Goal: Task Accomplishment & Management: Complete application form

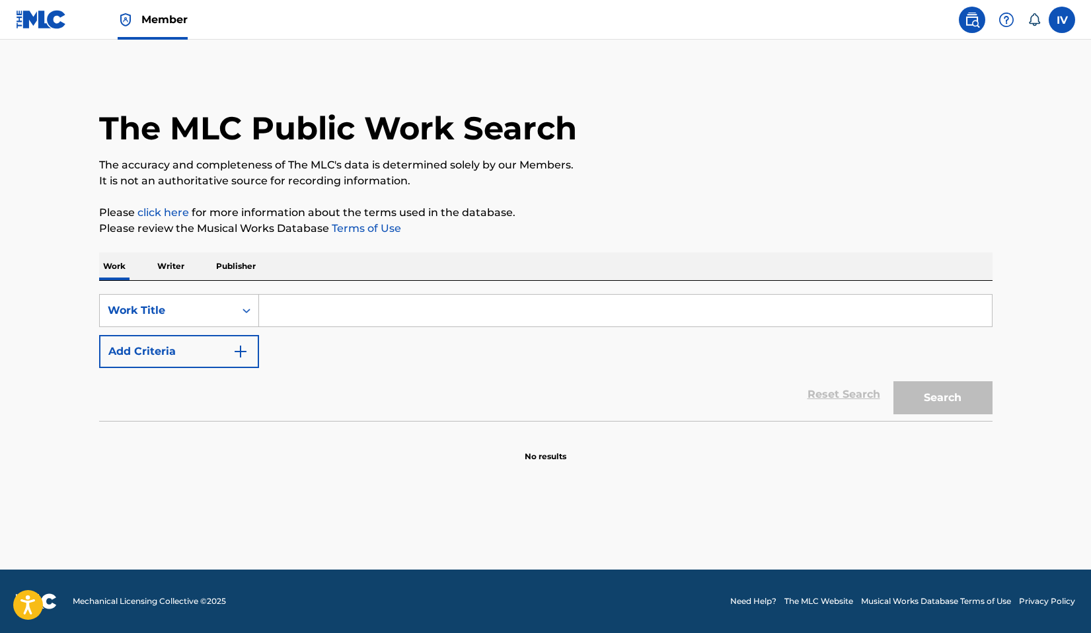
click at [48, 26] on img at bounding box center [41, 19] width 51 height 19
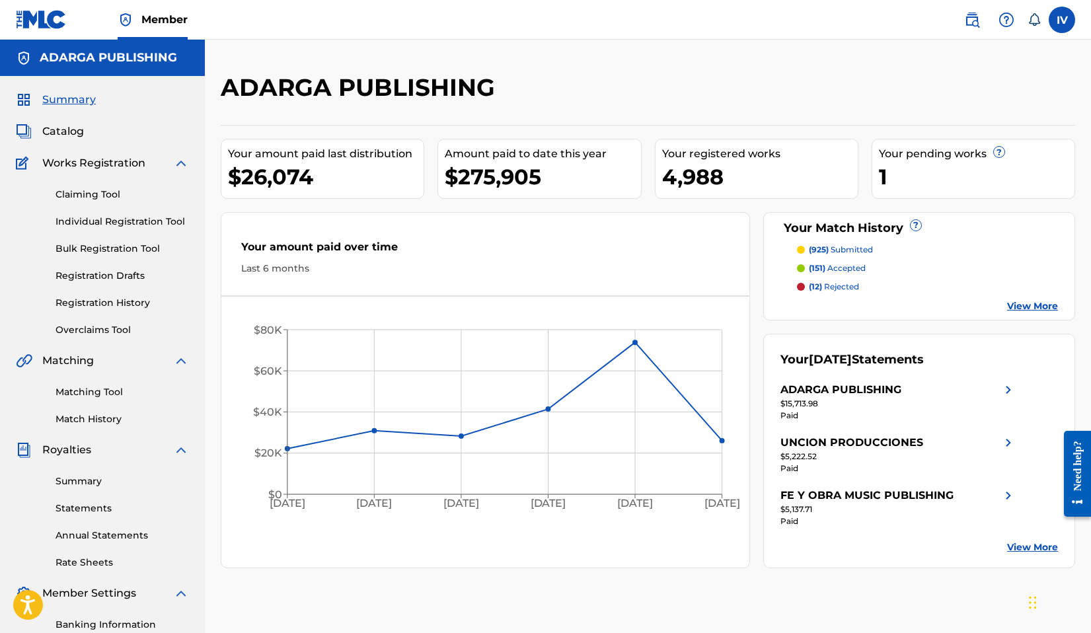
click at [71, 219] on link "Individual Registration Tool" at bounding box center [123, 222] width 134 height 14
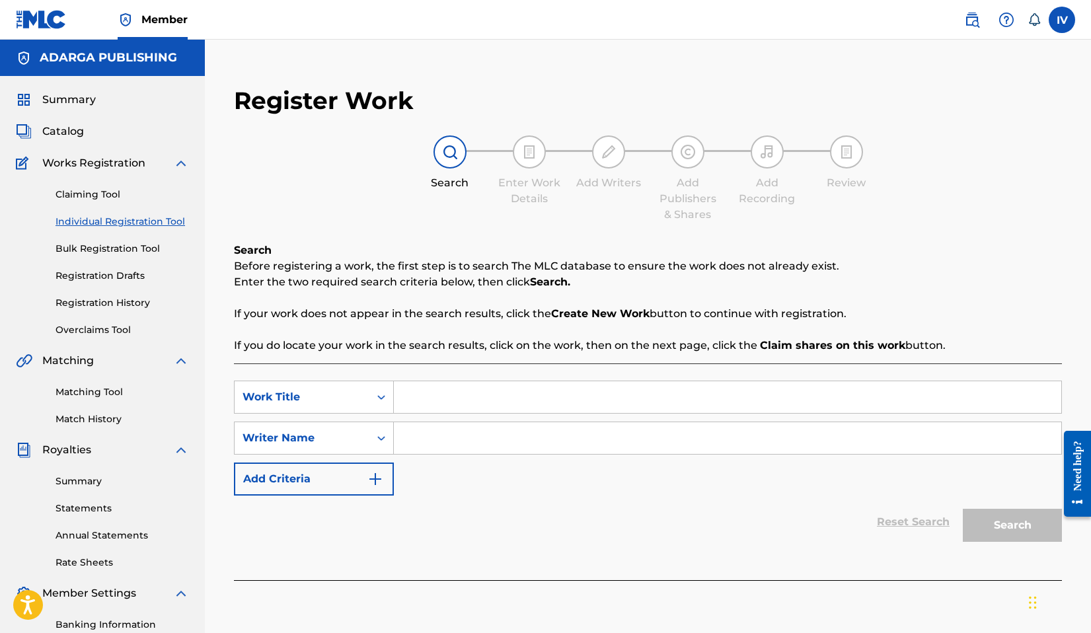
click at [453, 409] on input "Search Form" at bounding box center [728, 397] width 668 height 32
paste input "Dios De Lo Imposible / Creo En Ti"
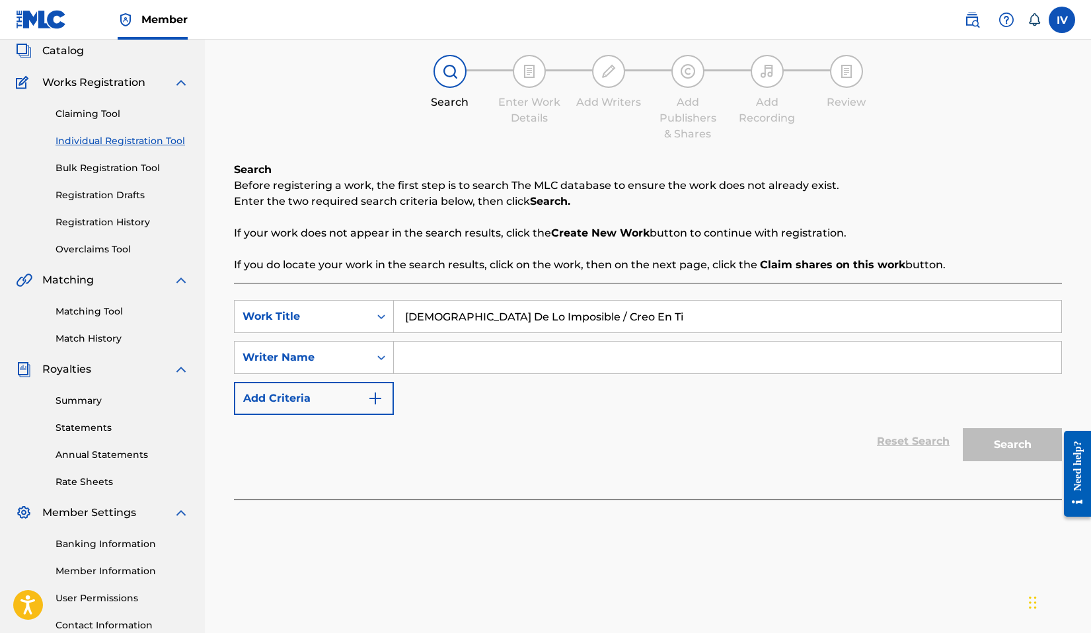
scroll to position [186, 0]
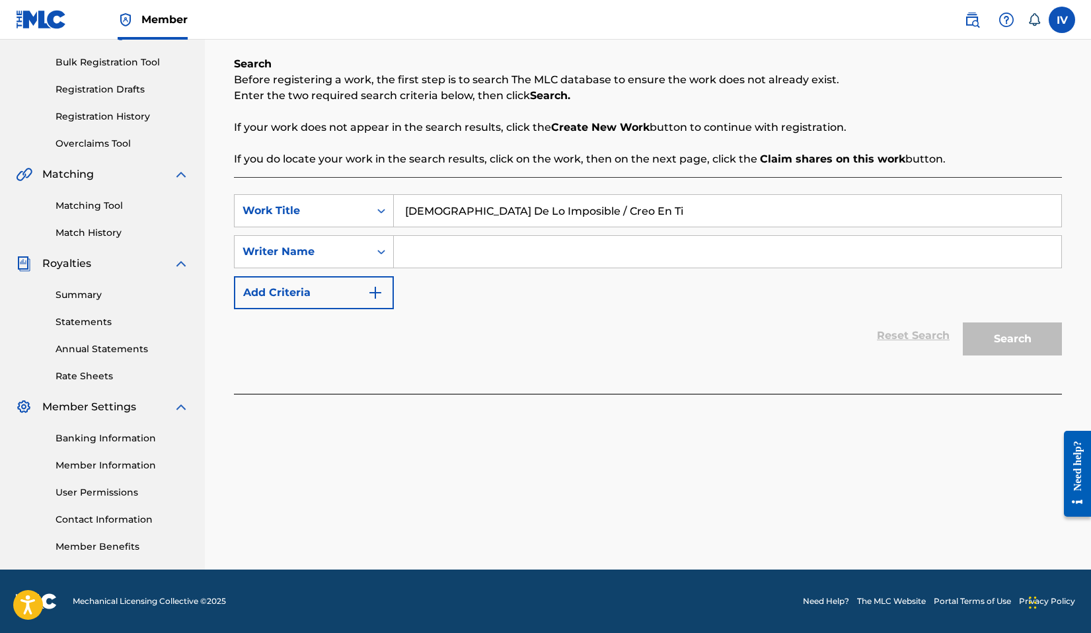
type input "Dios De Lo Imposible / Creo En Ti"
click at [732, 248] on input "Search Form" at bounding box center [728, 252] width 668 height 32
type input "julio"
click at [963, 323] on button "Search" at bounding box center [1012, 339] width 99 height 33
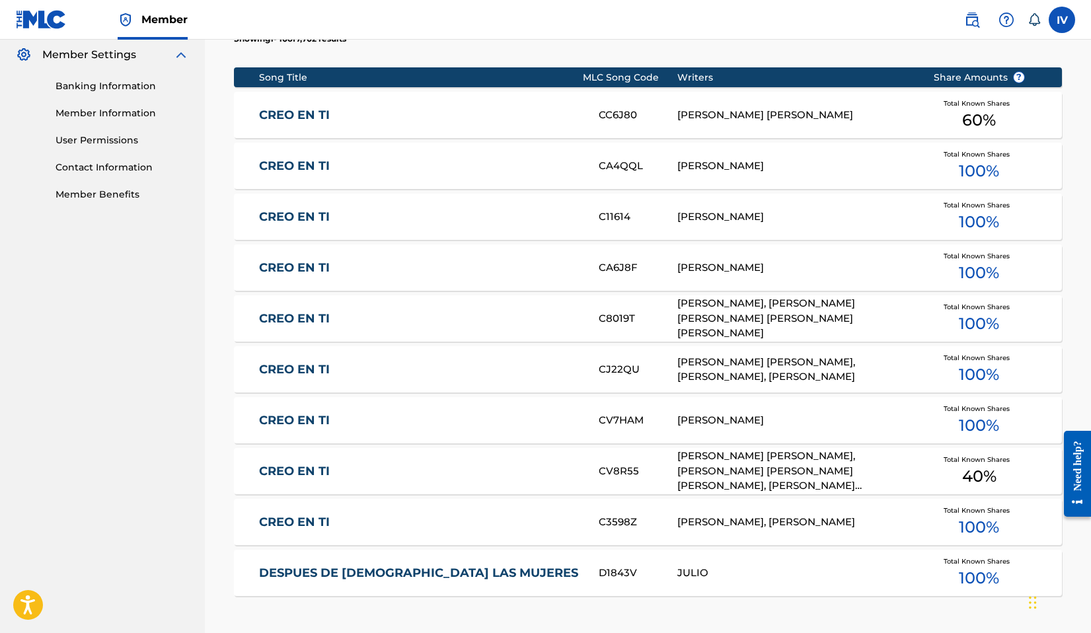
scroll to position [533, 0]
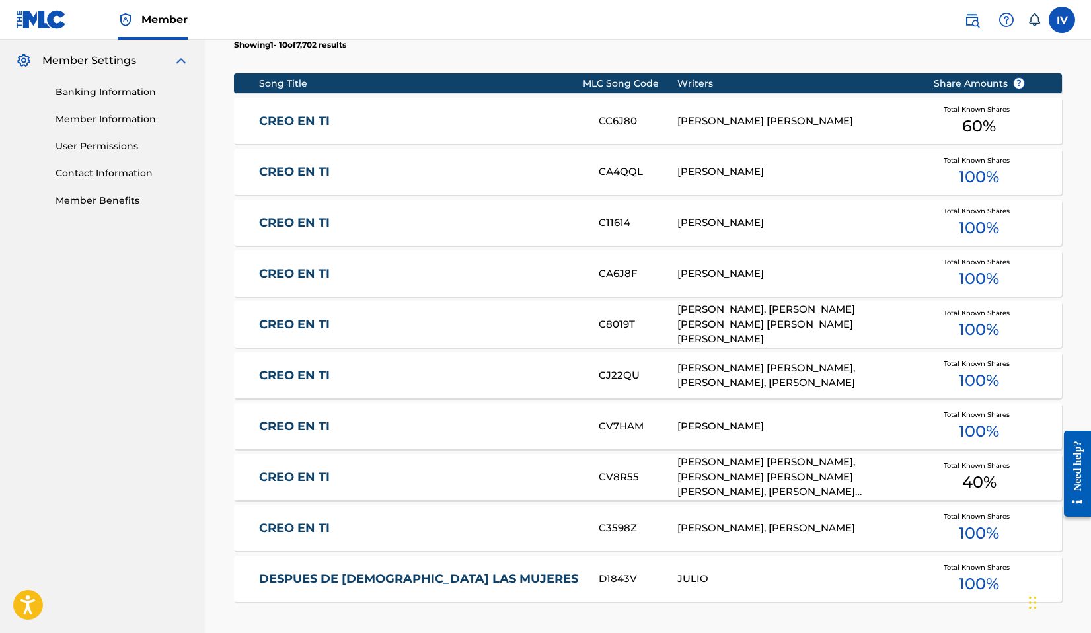
click at [304, 173] on link "CREO EN TI" at bounding box center [420, 172] width 322 height 15
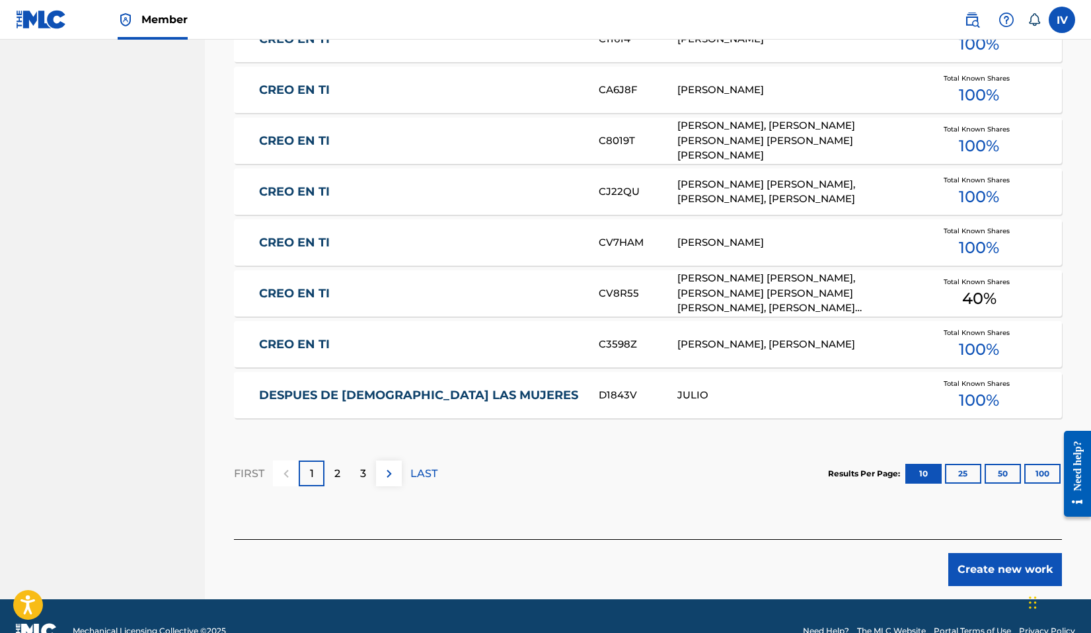
click at [1000, 559] on button "Create new work" at bounding box center [1006, 569] width 114 height 33
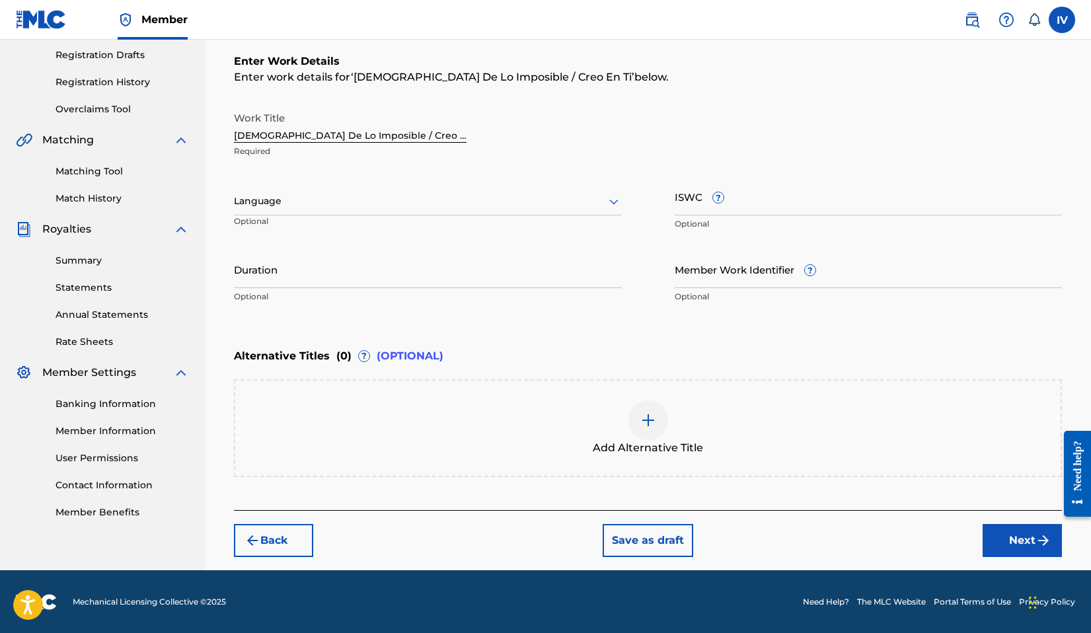
click at [369, 122] on input "Dios De Lo Imposible / Creo En Ti" at bounding box center [350, 124] width 233 height 38
paste input "IOS DE LO IMPOSIBLE / CREO EN TI"
type input "DIOS DE LO IMPOSIBLE / CREO EN TI"
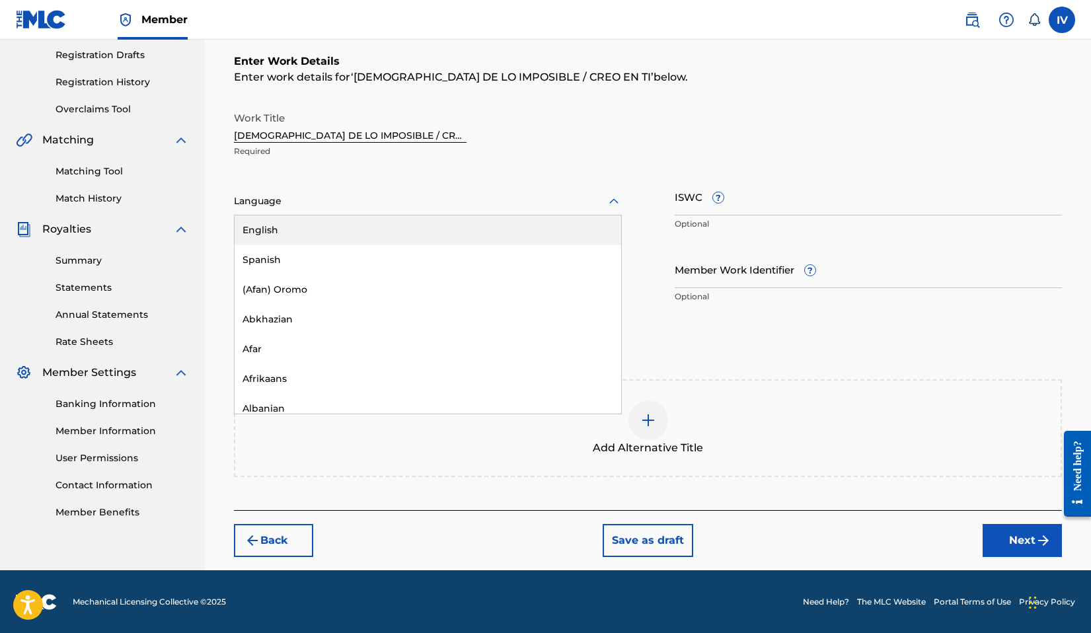
click at [325, 202] on div at bounding box center [428, 201] width 388 height 17
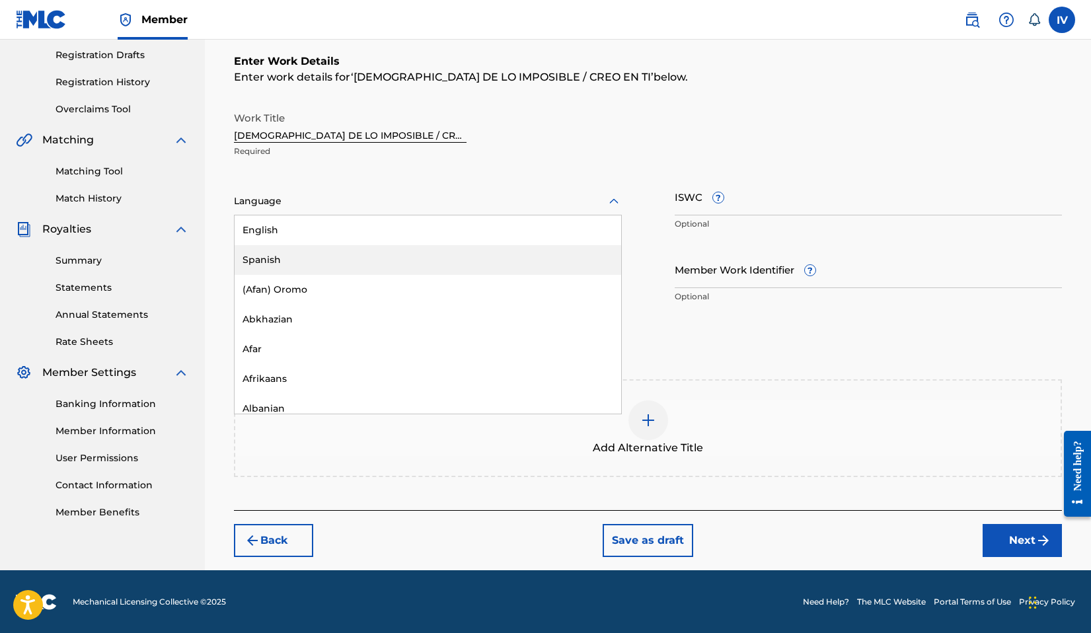
click at [301, 252] on div "Spanish" at bounding box center [428, 260] width 387 height 30
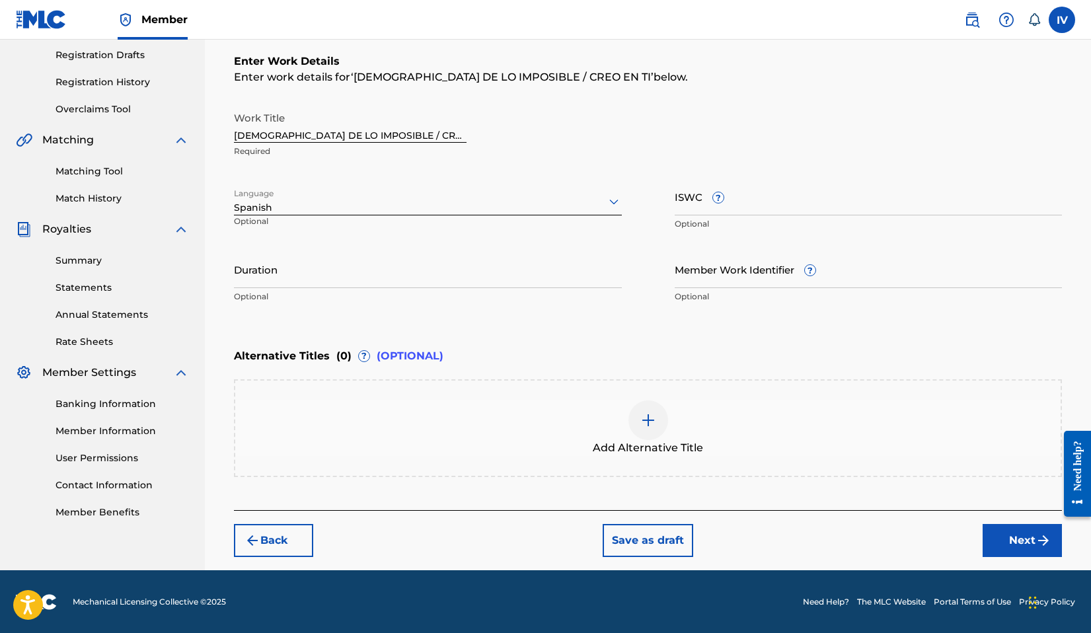
click at [423, 429] on div "Add Alternative Title" at bounding box center [648, 429] width 826 height 56
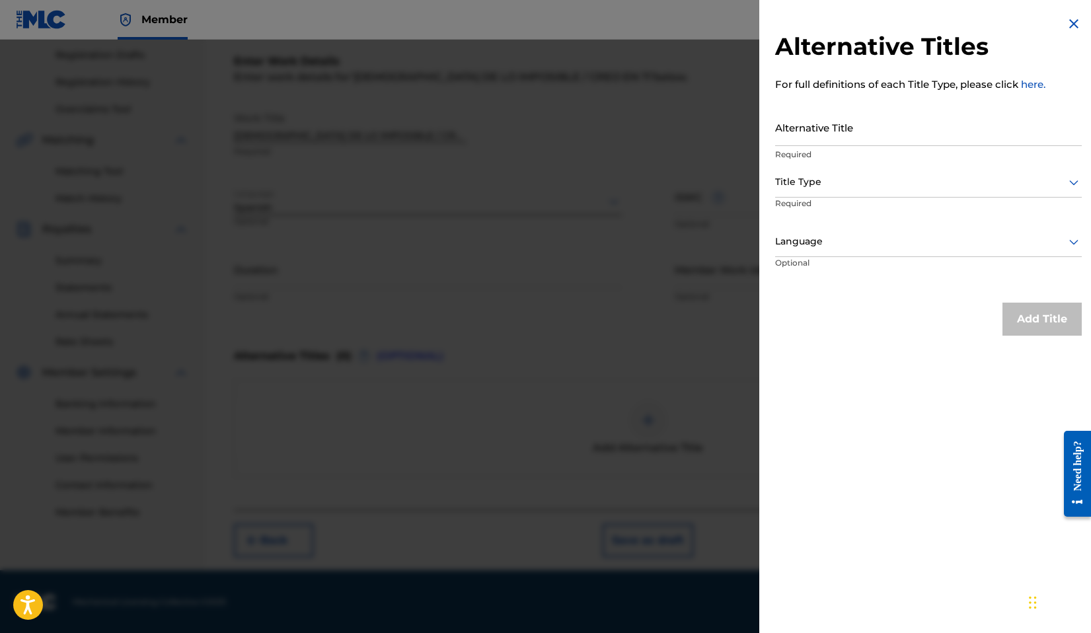
click at [913, 126] on input "Alternative Title" at bounding box center [928, 127] width 307 height 38
paste input "DIOS DE LO IMPOSIBLE / CREO EN TI"
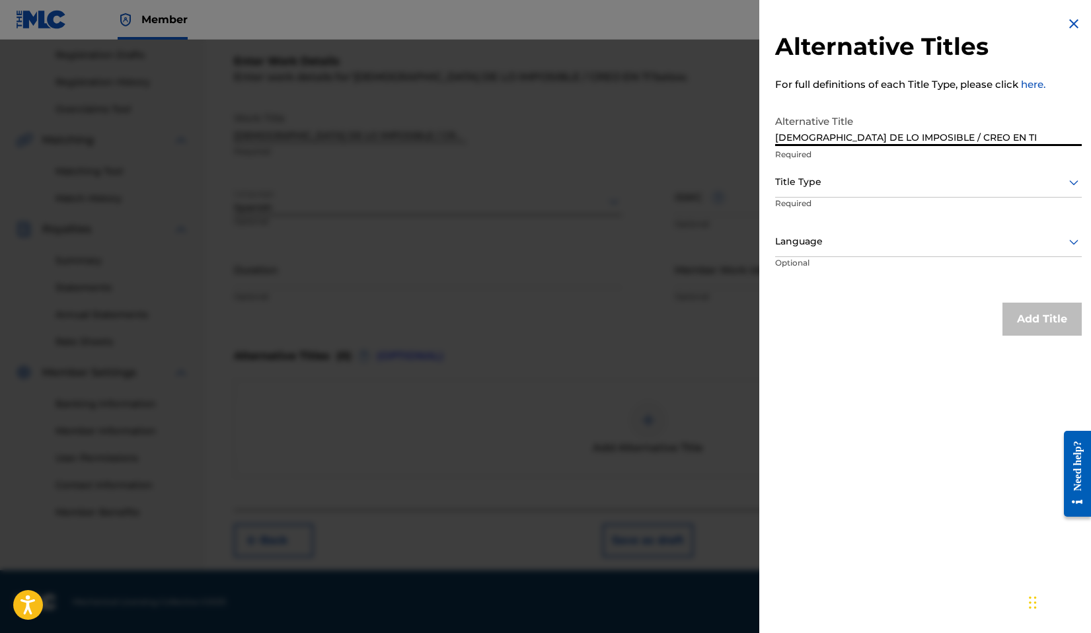
click at [890, 134] on input "DIOS DE LO IMPOSIBLE / CREO EN TI" at bounding box center [928, 127] width 307 height 38
type input "DIOS DE LO IMPOSIBLE"
click at [850, 190] on div "Title Type" at bounding box center [928, 183] width 307 height 30
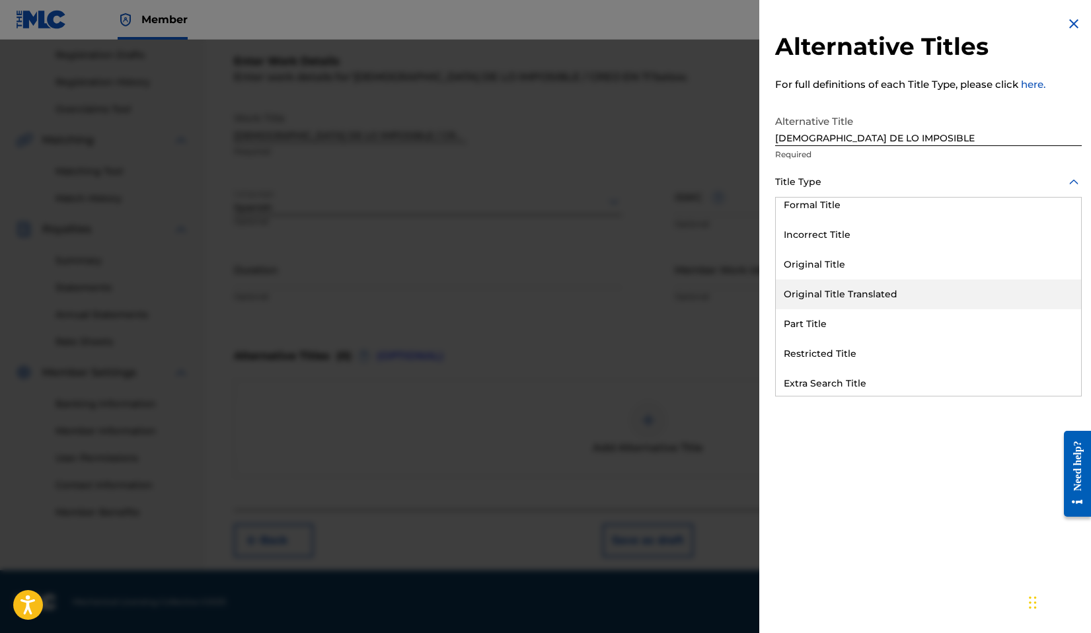
scroll to position [129, 0]
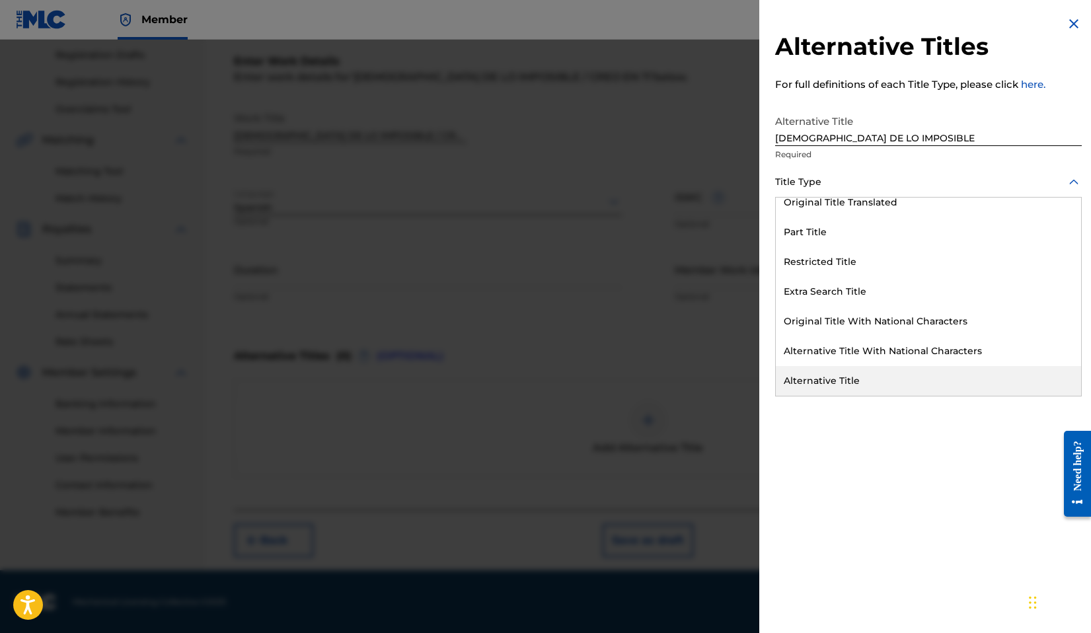
click at [824, 385] on div "Alternative Title" at bounding box center [928, 381] width 305 height 30
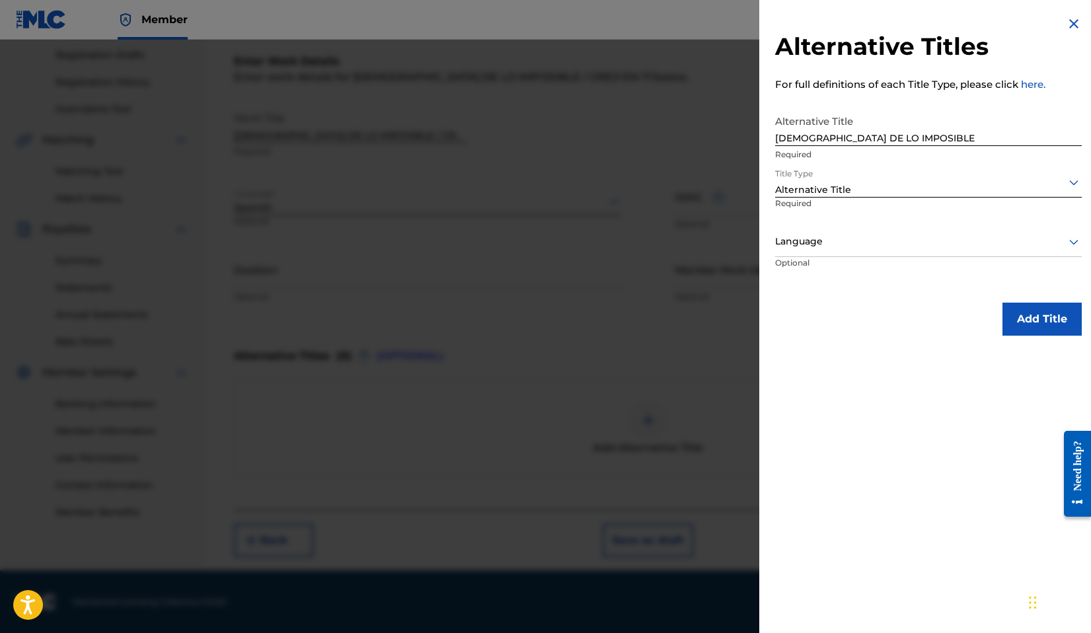
click at [914, 233] on div at bounding box center [928, 241] width 307 height 17
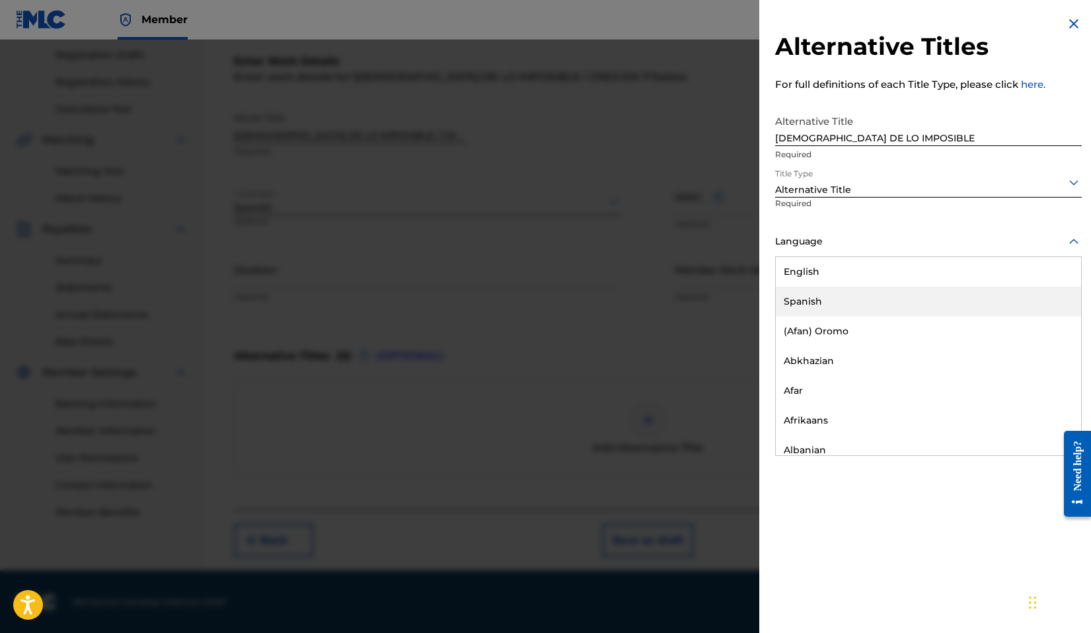
click at [852, 311] on div "Spanish" at bounding box center [928, 302] width 305 height 30
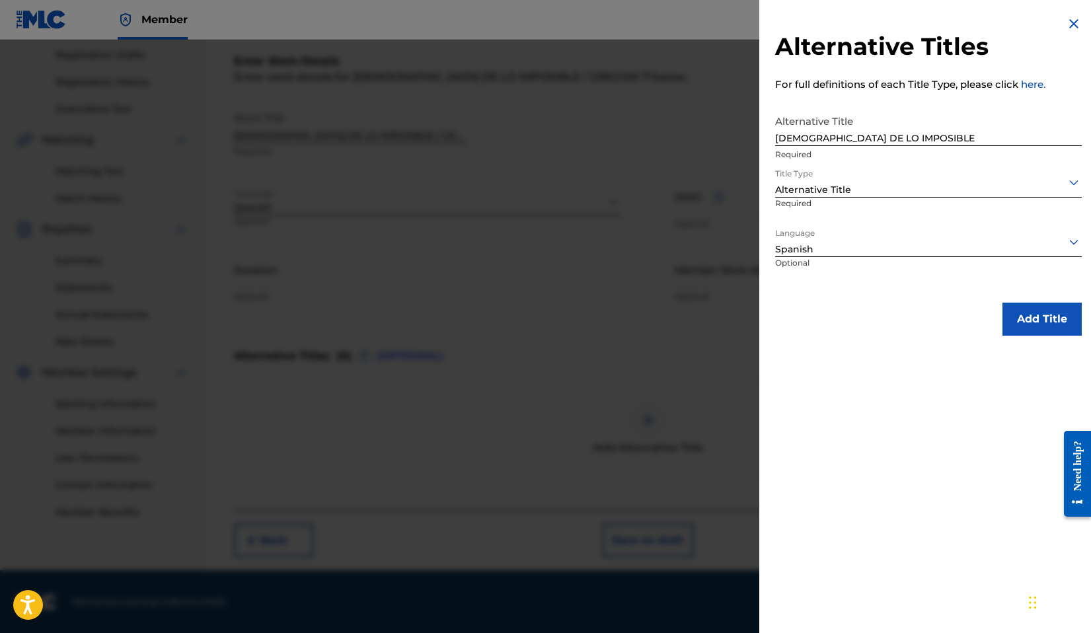
click at [1029, 324] on button "Add Title" at bounding box center [1042, 319] width 79 height 33
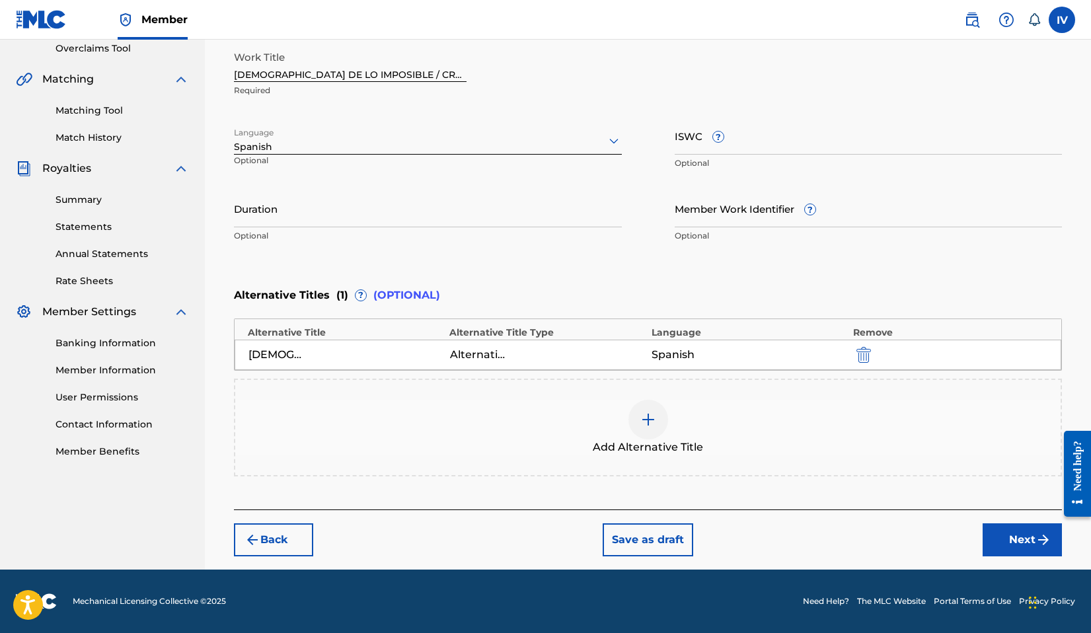
click at [996, 535] on button "Next" at bounding box center [1022, 540] width 79 height 33
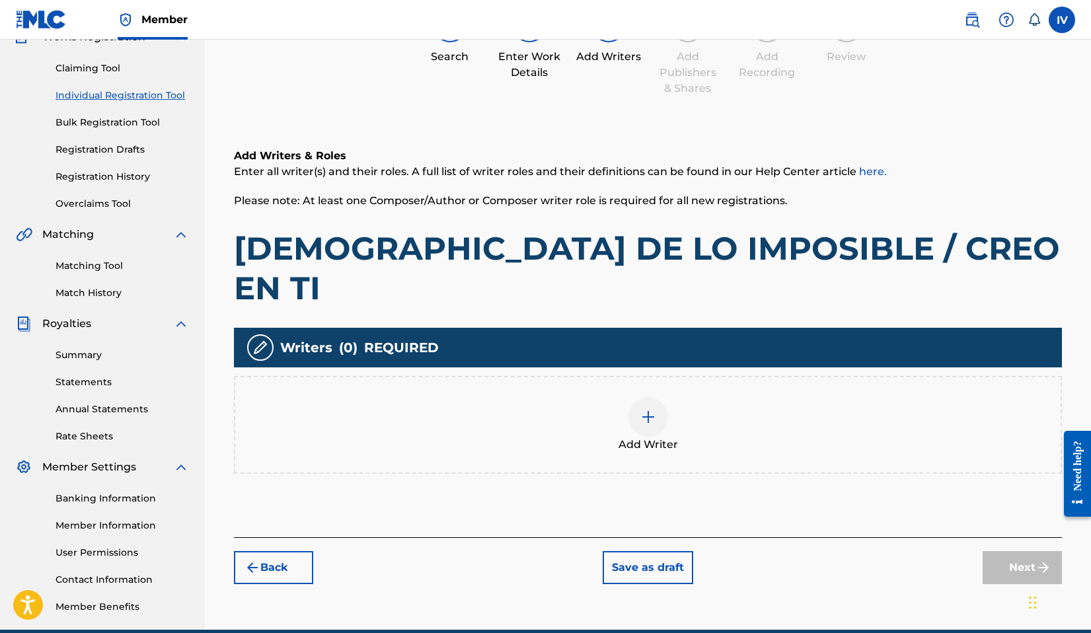
scroll to position [59, 0]
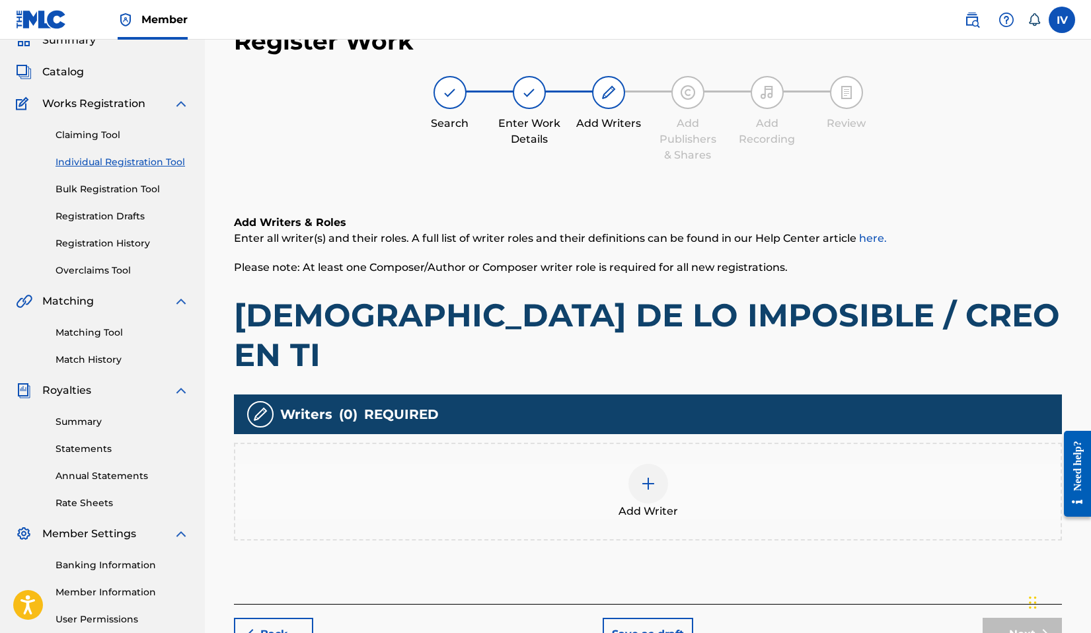
click at [498, 464] on div "Add Writer" at bounding box center [648, 492] width 826 height 56
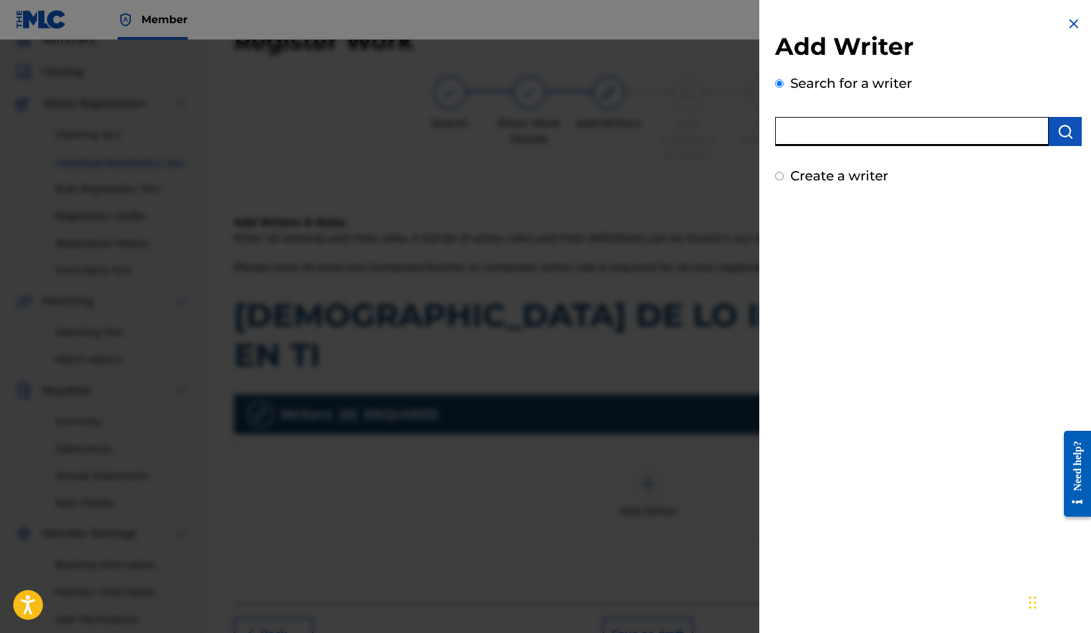
click at [922, 136] on input "text" at bounding box center [912, 131] width 274 height 29
type input "julio melgar"
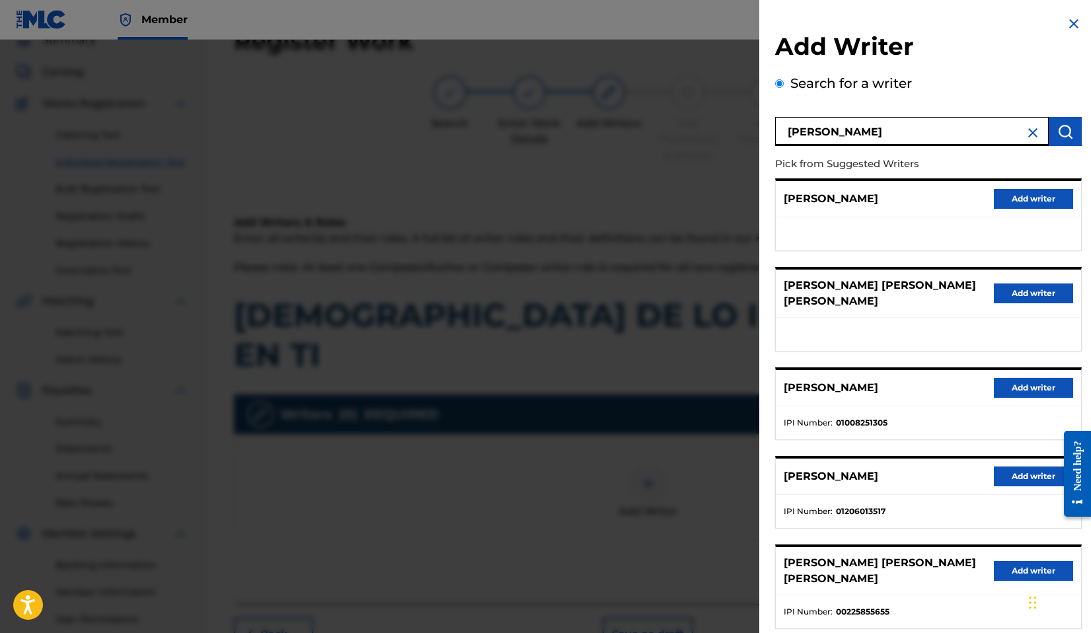
click at [1017, 472] on button "Add writer" at bounding box center [1033, 477] width 79 height 20
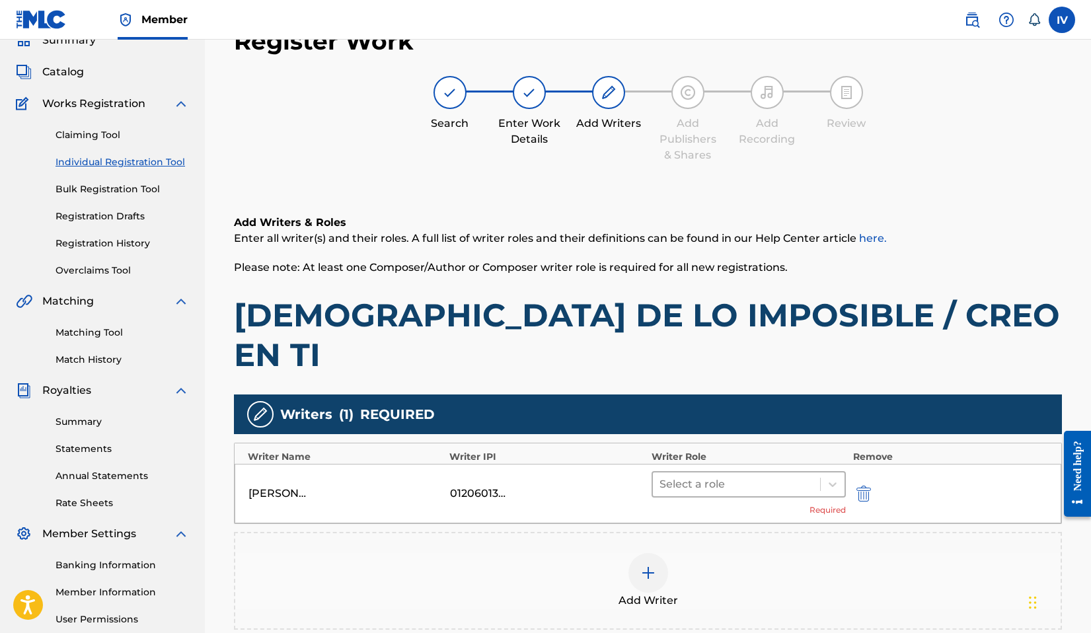
click at [736, 475] on div at bounding box center [737, 484] width 155 height 19
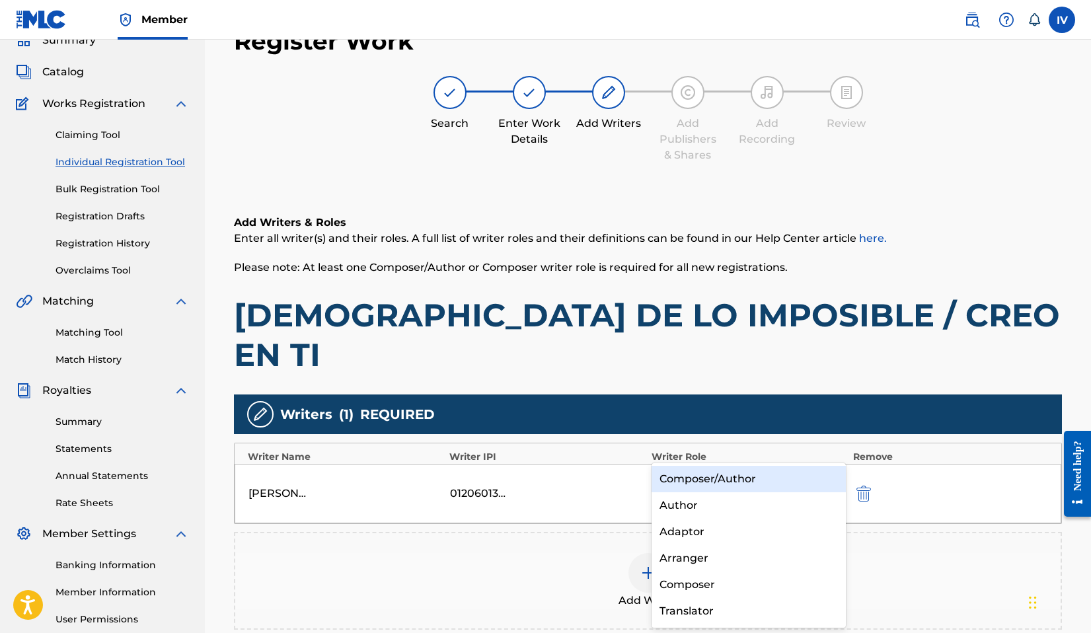
click at [705, 483] on div "Composer/Author" at bounding box center [749, 479] width 195 height 26
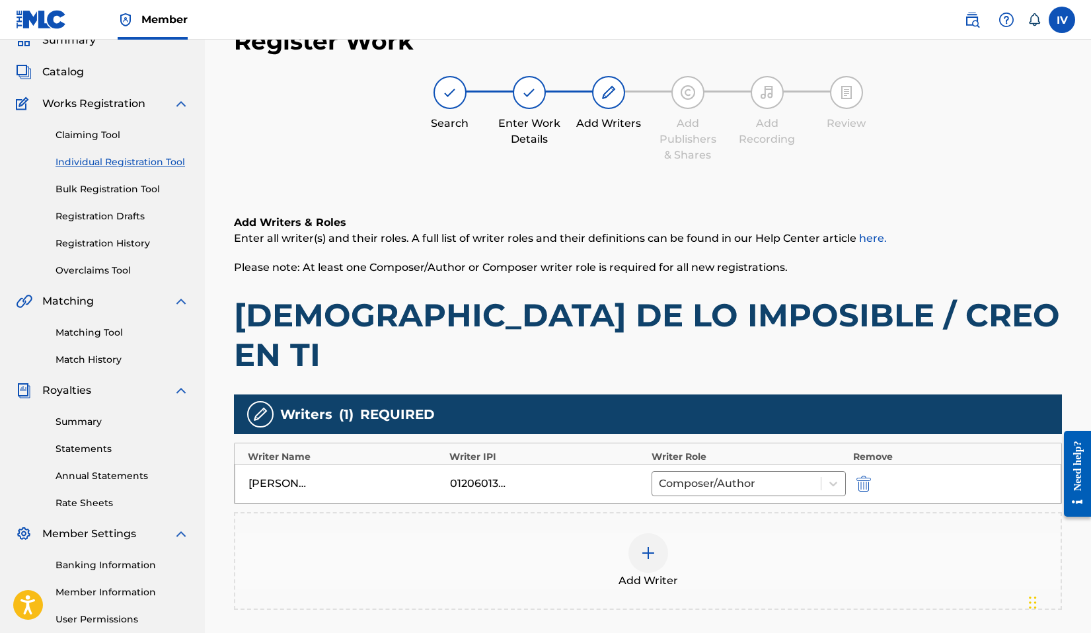
click at [487, 476] on div "01206013517" at bounding box center [479, 484] width 59 height 16
click at [655, 533] on div at bounding box center [649, 553] width 40 height 40
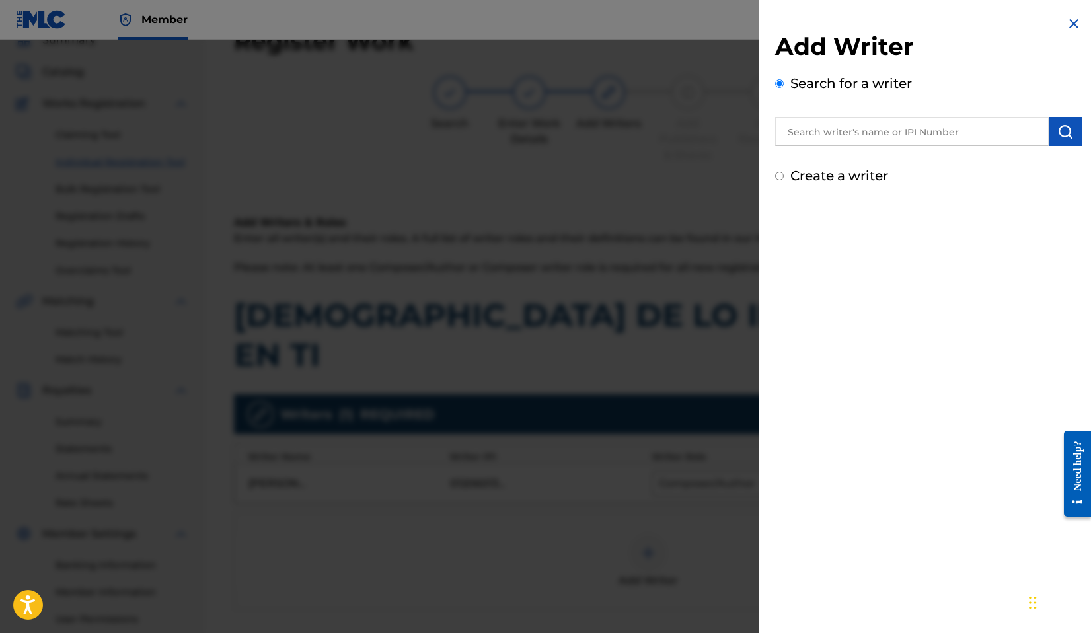
click at [881, 115] on div at bounding box center [928, 129] width 307 height 33
click at [885, 128] on input "text" at bounding box center [912, 131] width 274 height 29
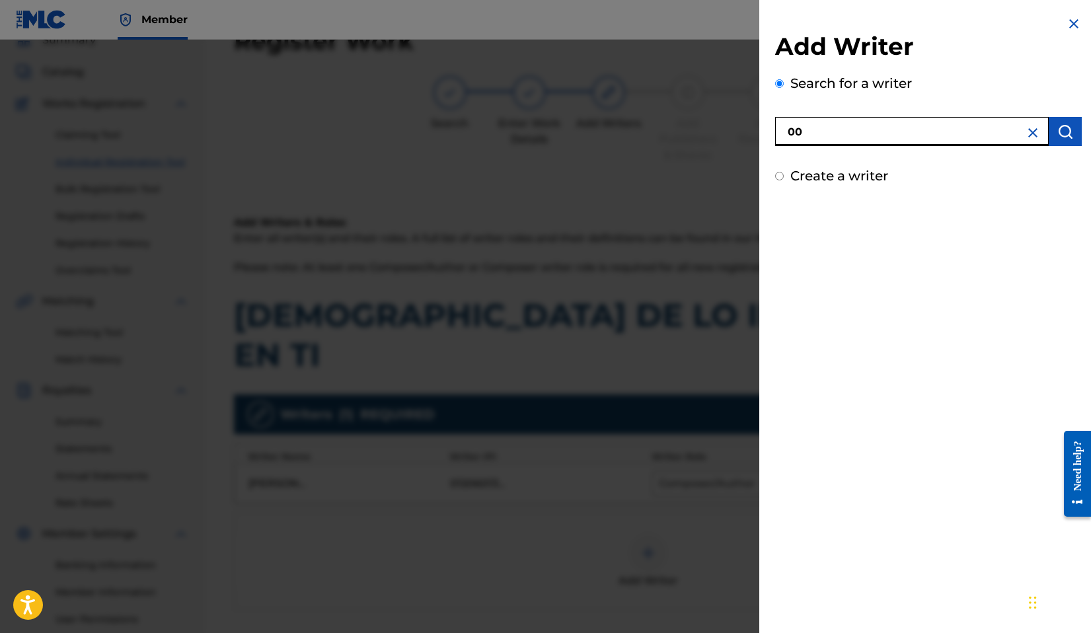
paste input "00703520291"
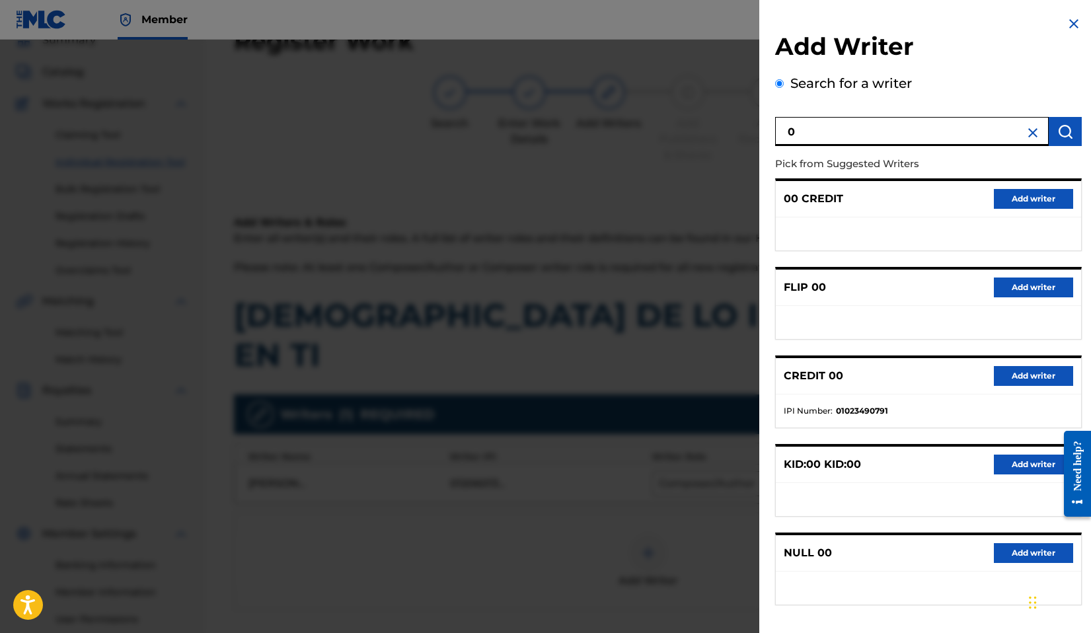
paste input "00703520291"
paste input "text"
type input "00703520291"
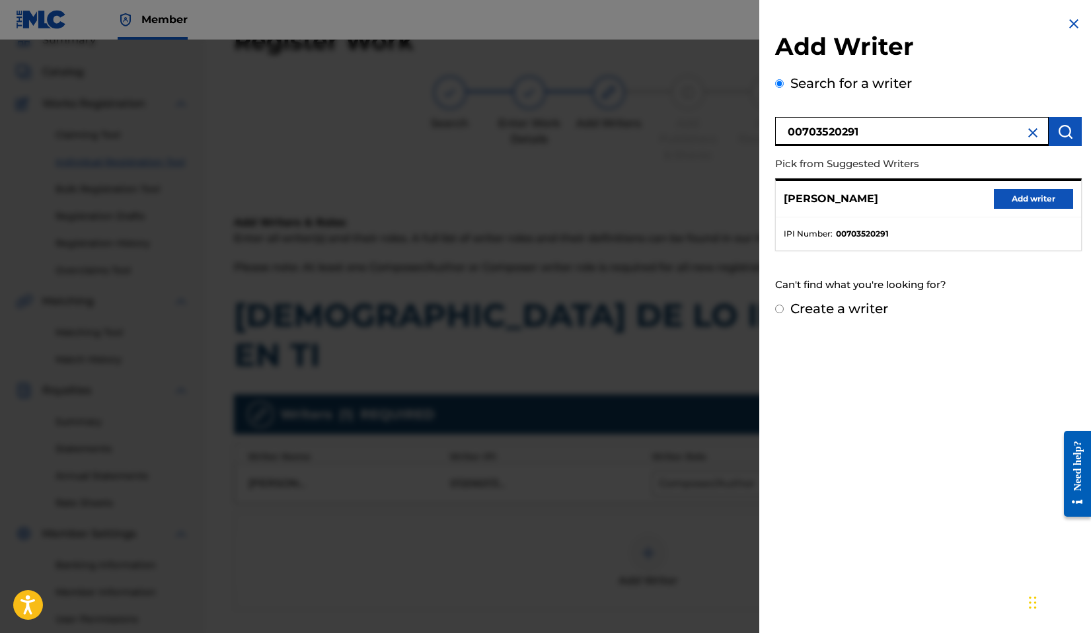
click at [1025, 204] on button "Add writer" at bounding box center [1033, 199] width 79 height 20
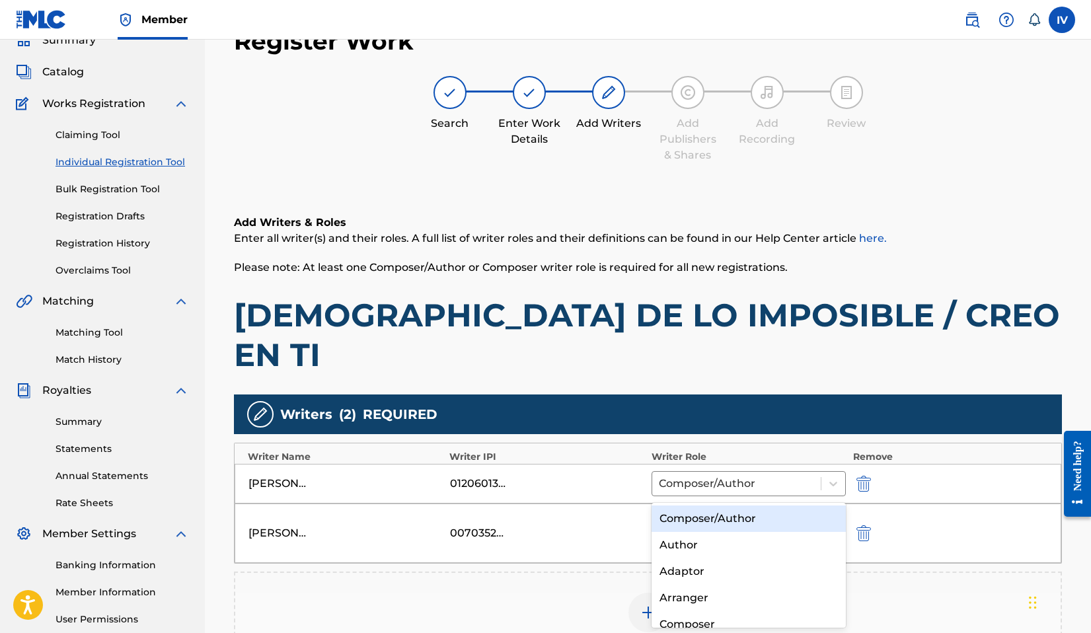
click at [687, 512] on div "Select a role" at bounding box center [737, 524] width 168 height 24
click at [692, 512] on div "Composer/Author" at bounding box center [749, 519] width 195 height 26
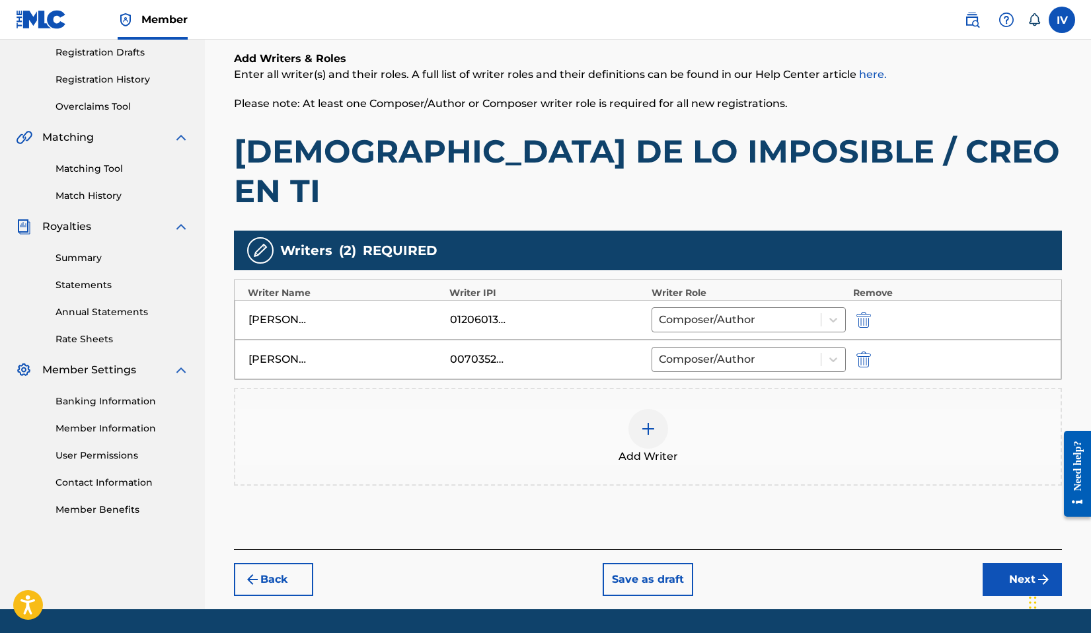
click at [996, 563] on button "Next" at bounding box center [1022, 579] width 79 height 33
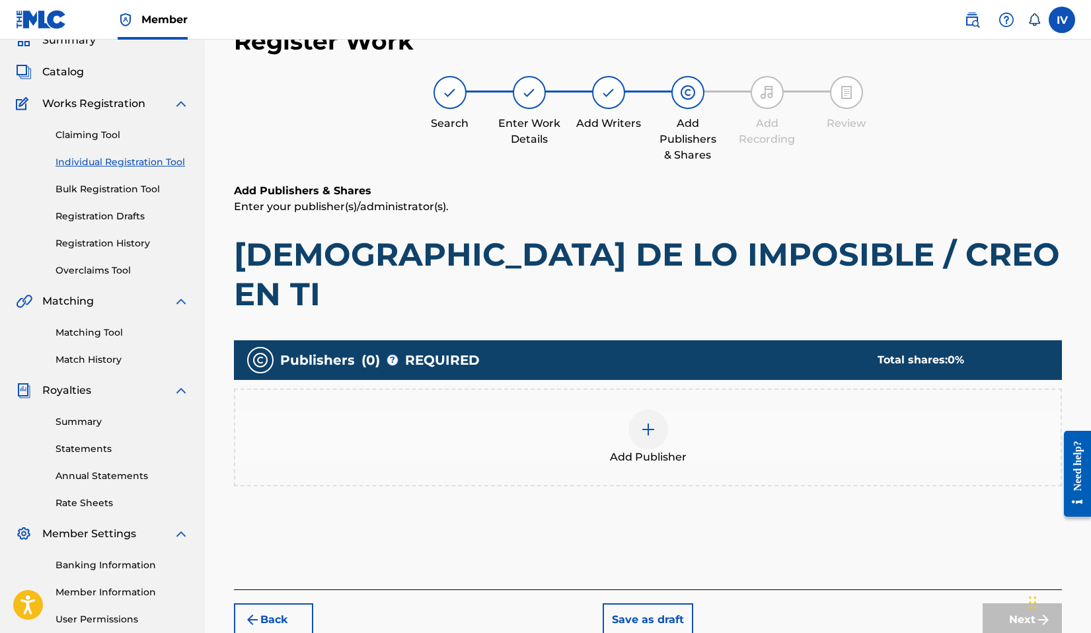
click at [818, 410] on div "Add Publisher" at bounding box center [648, 438] width 826 height 56
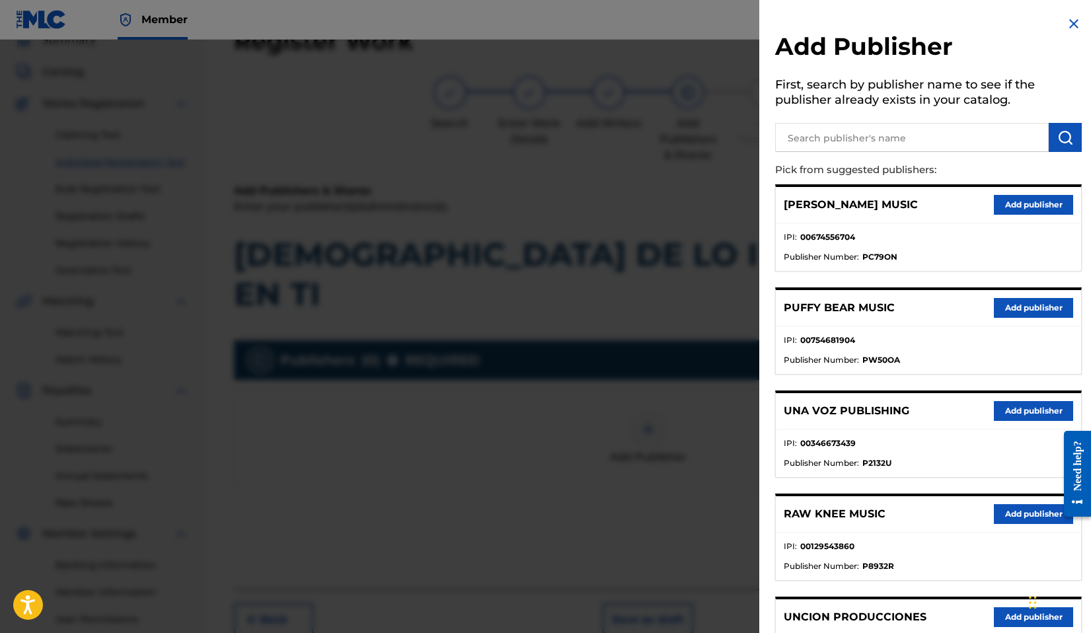
click at [914, 140] on input "text" at bounding box center [912, 137] width 274 height 29
type input "melgar"
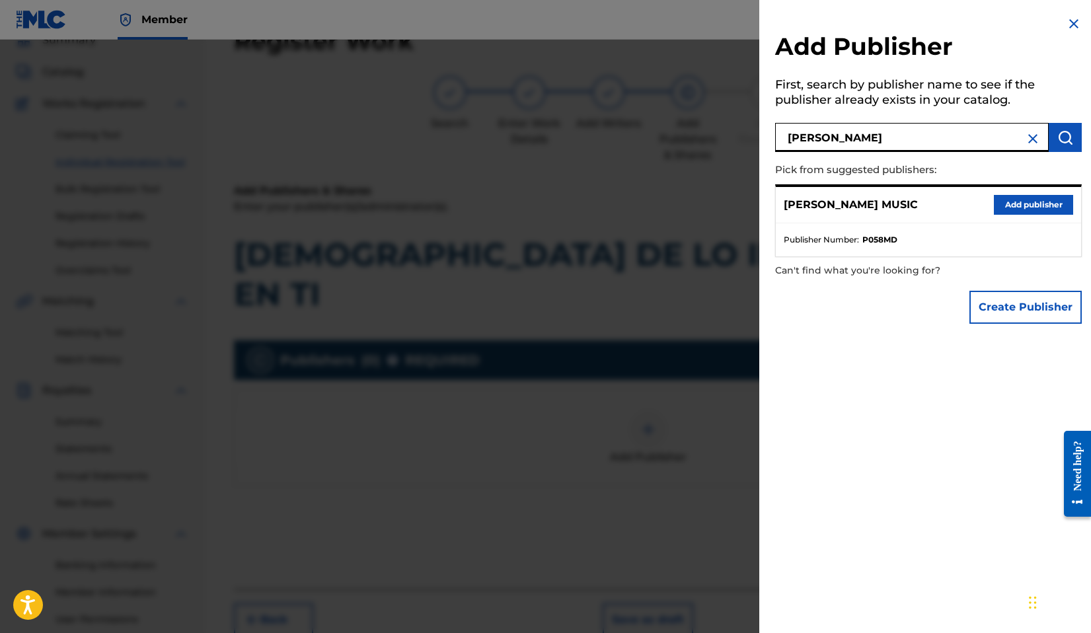
click at [1011, 209] on button "Add publisher" at bounding box center [1033, 205] width 79 height 20
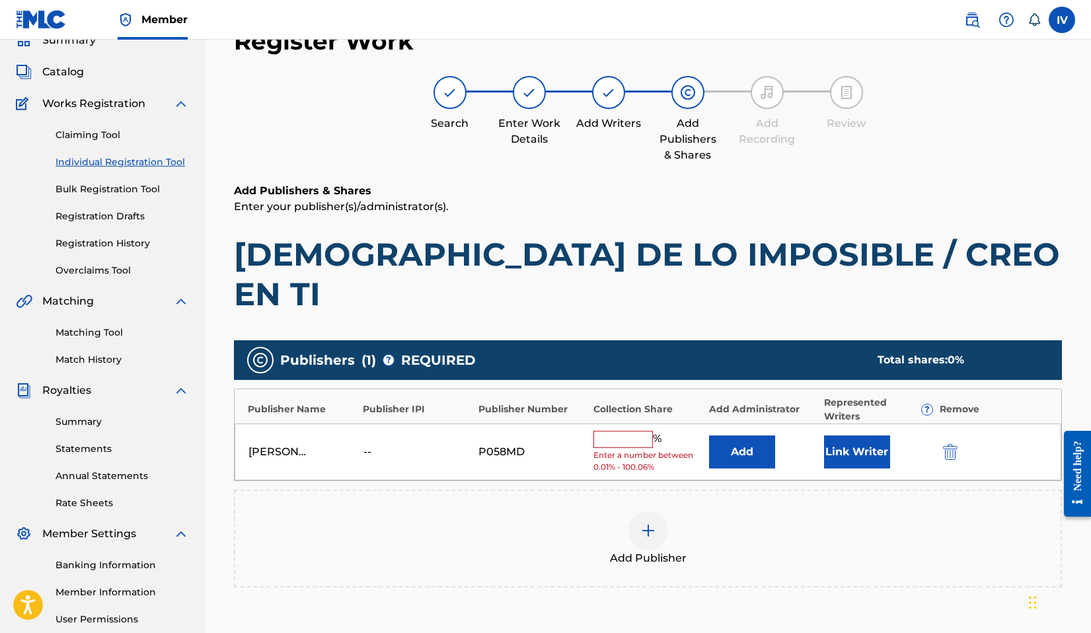
click at [748, 436] on button "Add" at bounding box center [742, 452] width 66 height 33
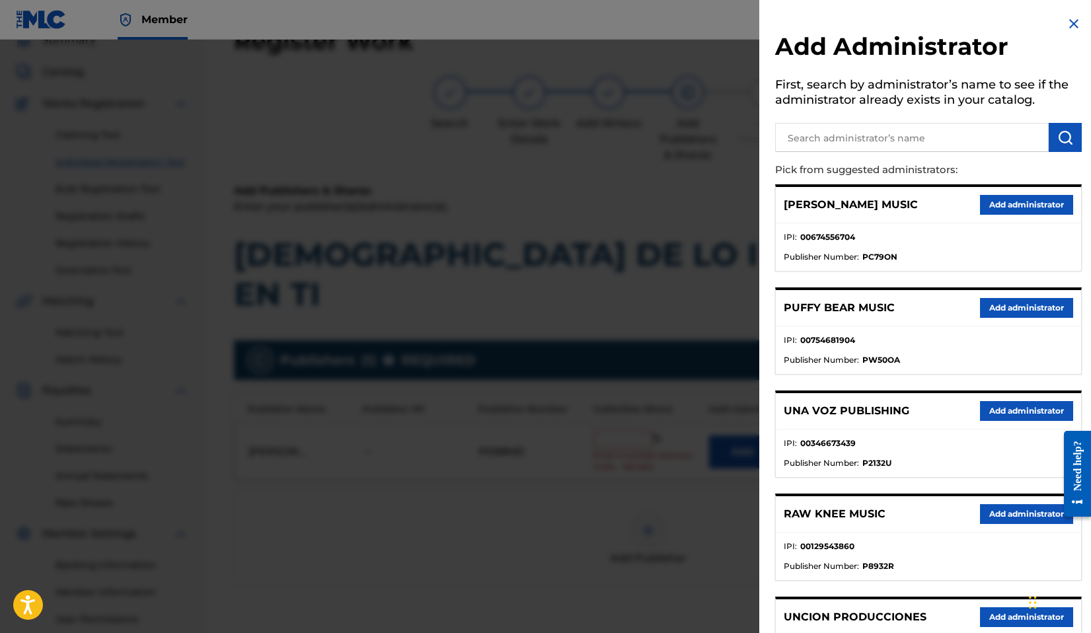
click at [911, 138] on input "text" at bounding box center [912, 137] width 274 height 29
type input "adarga"
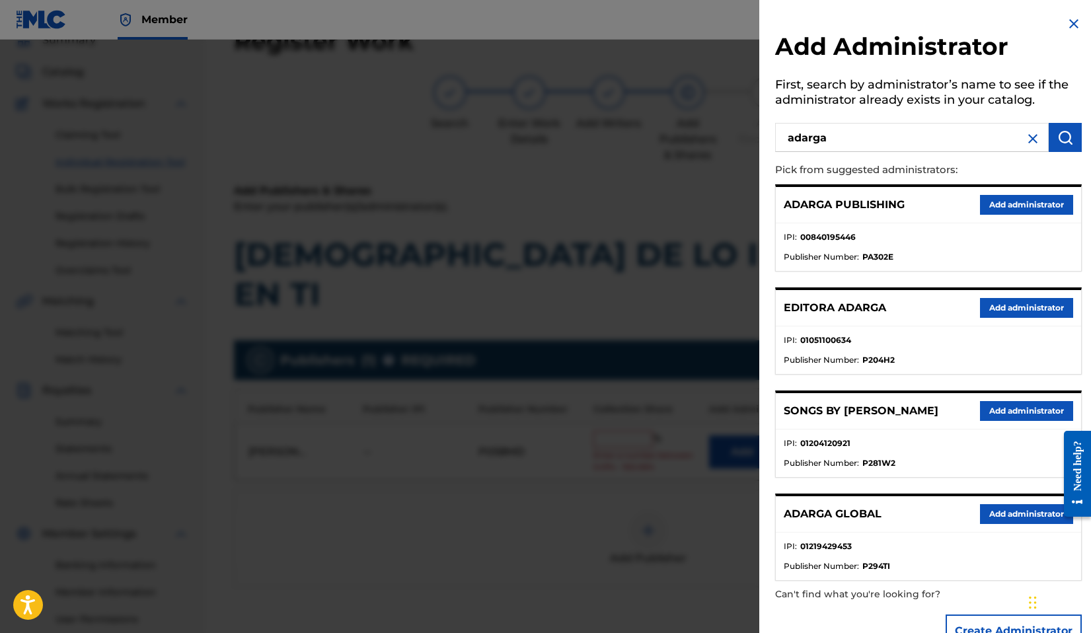
click at [1019, 210] on button "Add administrator" at bounding box center [1026, 205] width 93 height 20
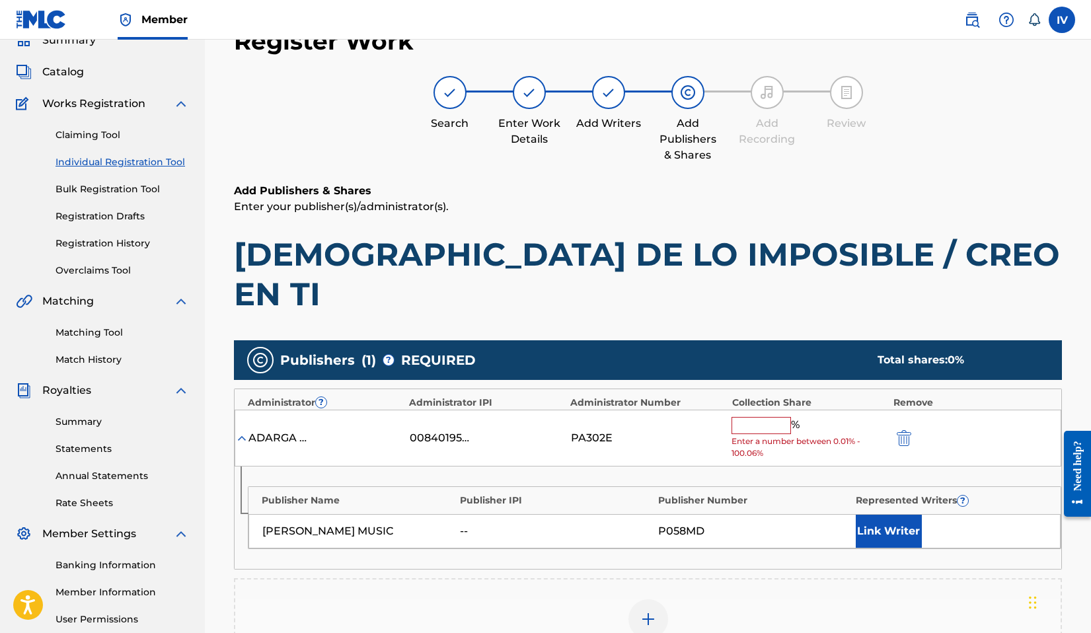
click at [766, 417] on input "text" at bounding box center [761, 425] width 59 height 17
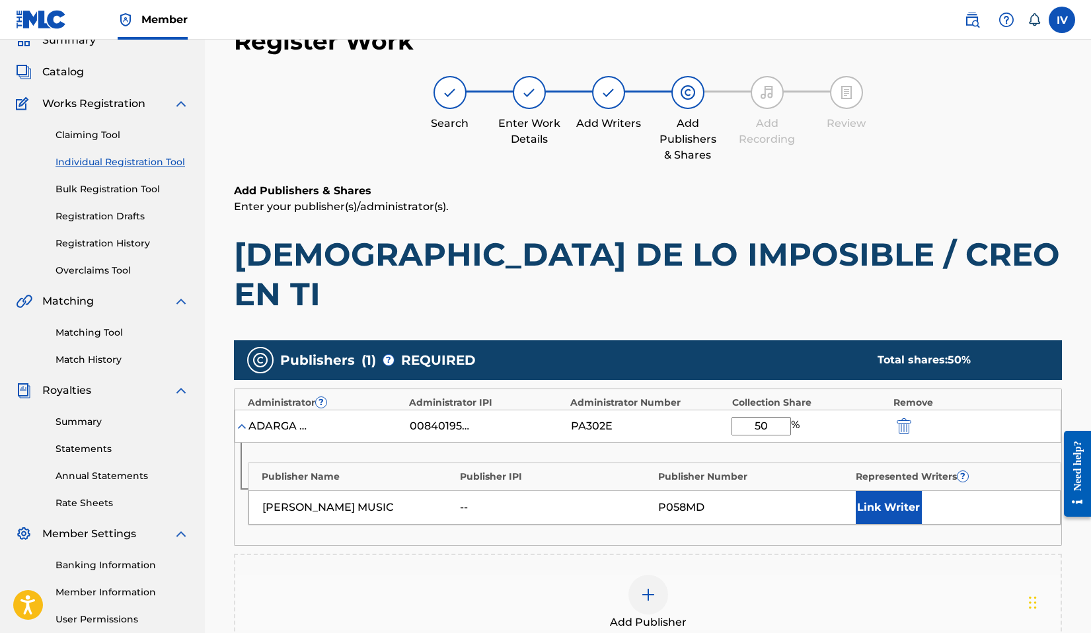
type input "50"
click at [907, 491] on button "Link Writer" at bounding box center [889, 507] width 66 height 33
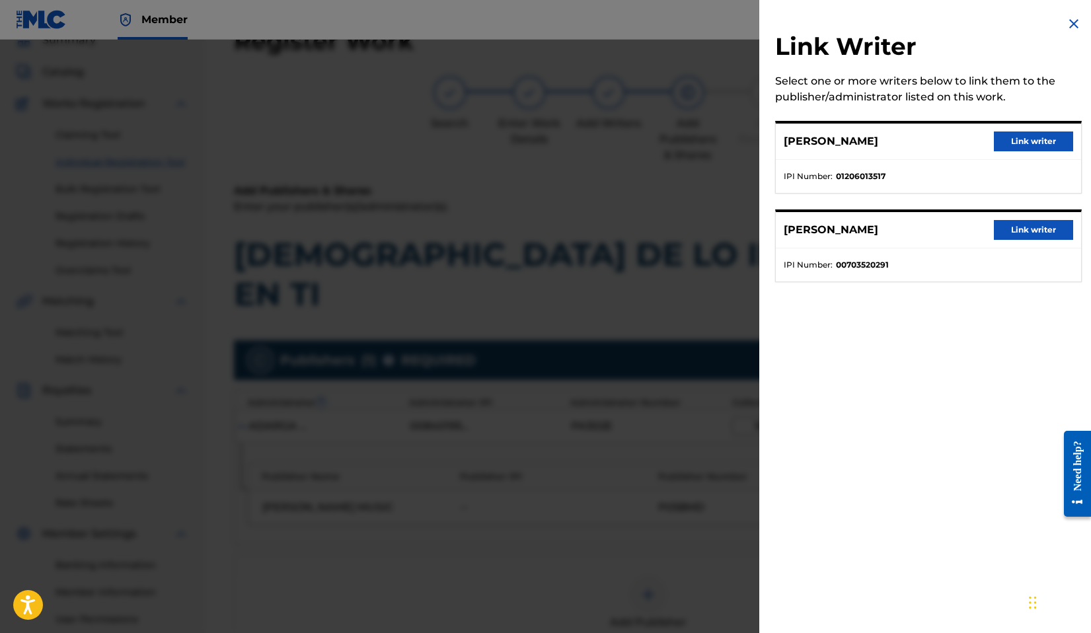
click at [1026, 150] on button "Link writer" at bounding box center [1033, 142] width 79 height 20
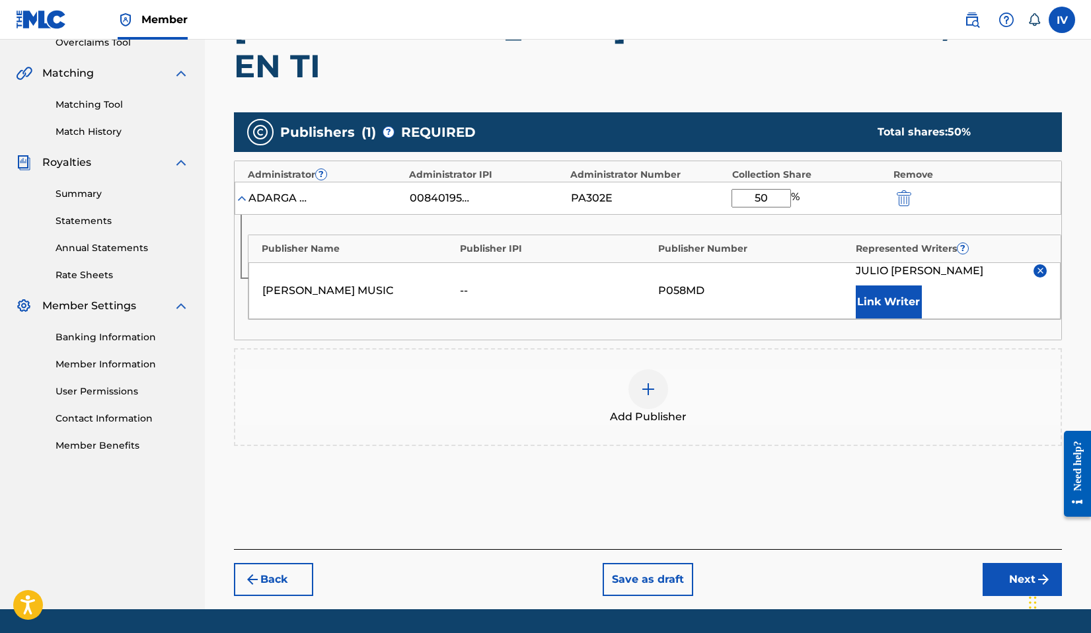
click at [1012, 563] on button "Next" at bounding box center [1022, 579] width 79 height 33
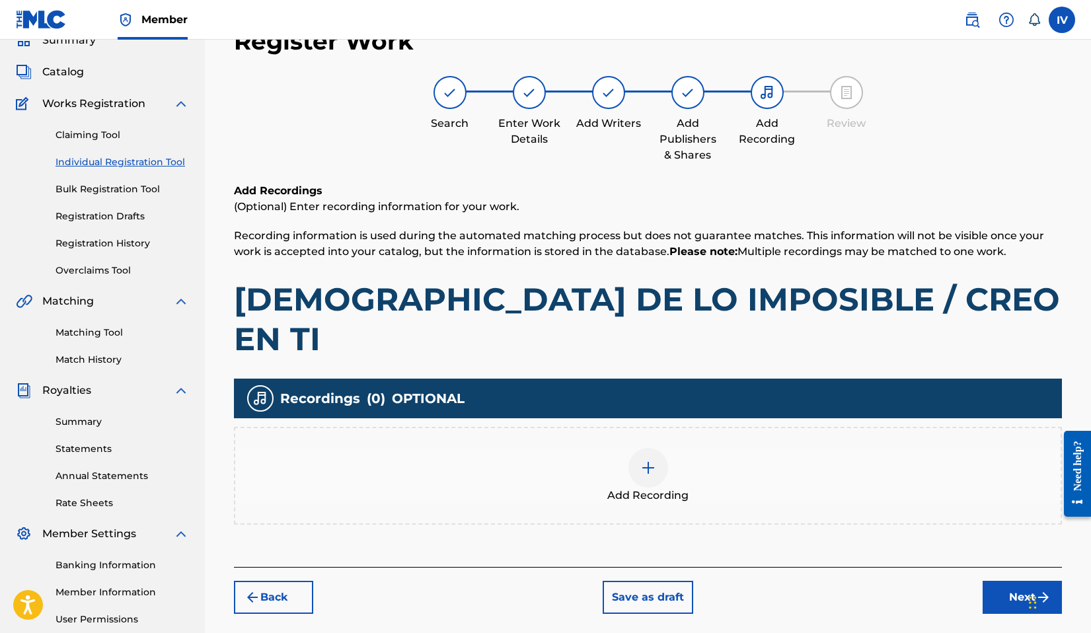
click at [541, 448] on div "Add Recording" at bounding box center [648, 476] width 826 height 56
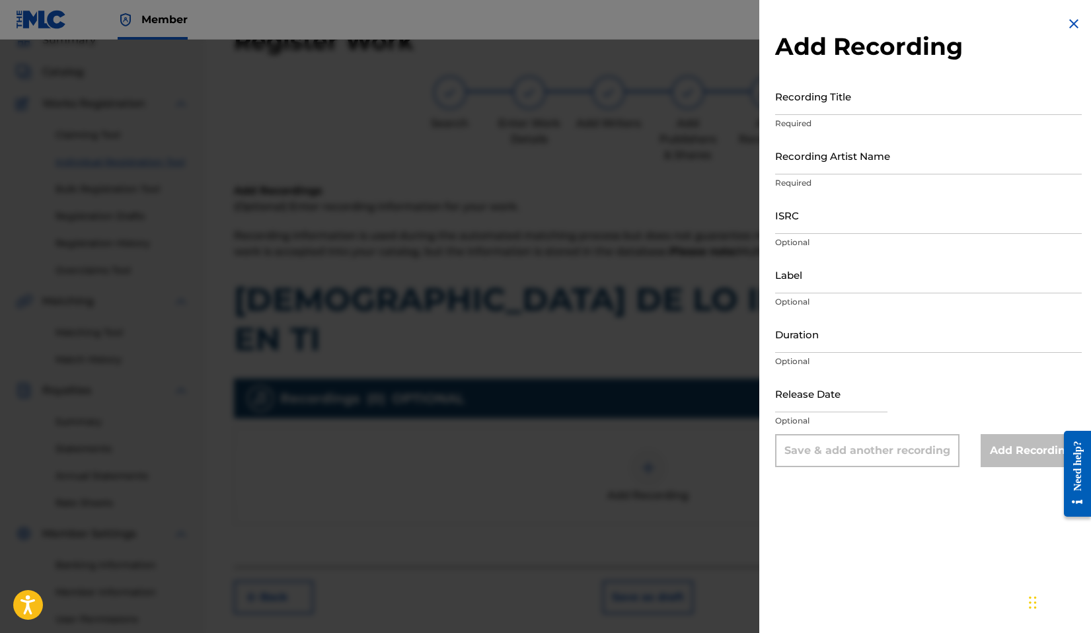
click at [858, 96] on input "Recording Title" at bounding box center [928, 96] width 307 height 38
paste input "Dios de lo Imposible by Evan Craft, CRYS is QZVR22500039"
click at [977, 107] on input "Dios de lo Imposible by Evan Craft, CRYS is QZVR22500039" at bounding box center [928, 96] width 307 height 38
type input "Dios de lo Imposible by Evan Craft, CRYS"
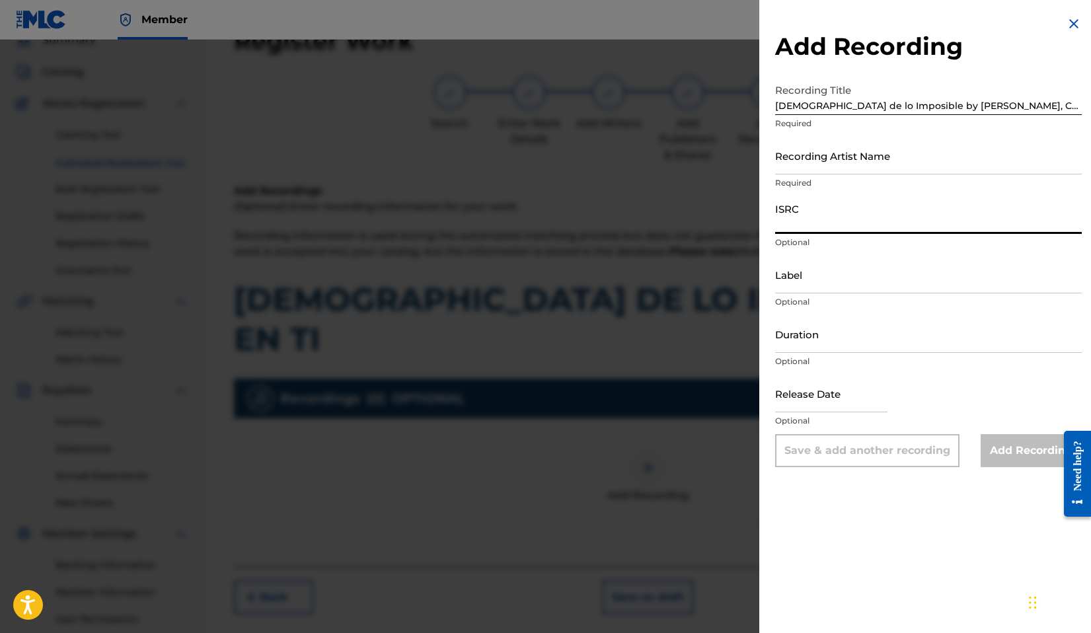
paste input "QZVR22500039"
type input "QZVR22500039"
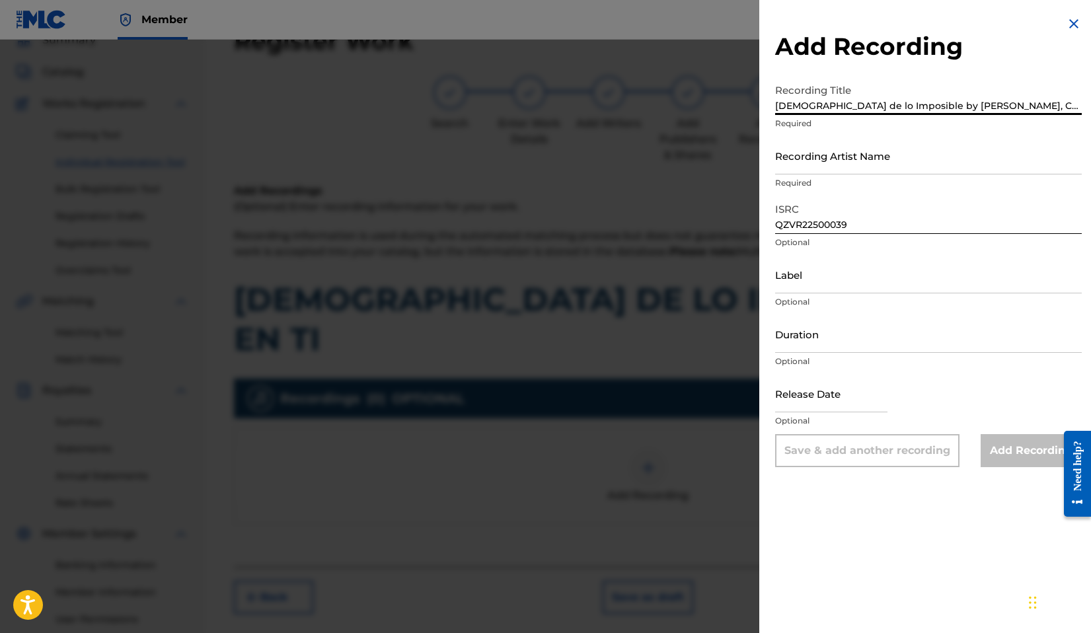
click at [1004, 104] on input "Dios de lo Imposible by Evan Craft, CRYS" at bounding box center [928, 96] width 307 height 38
click at [890, 105] on input "Dios de lo Imposible by Evan Craft, CRYS" at bounding box center [928, 96] width 307 height 38
type input "Dios de lo Imposible"
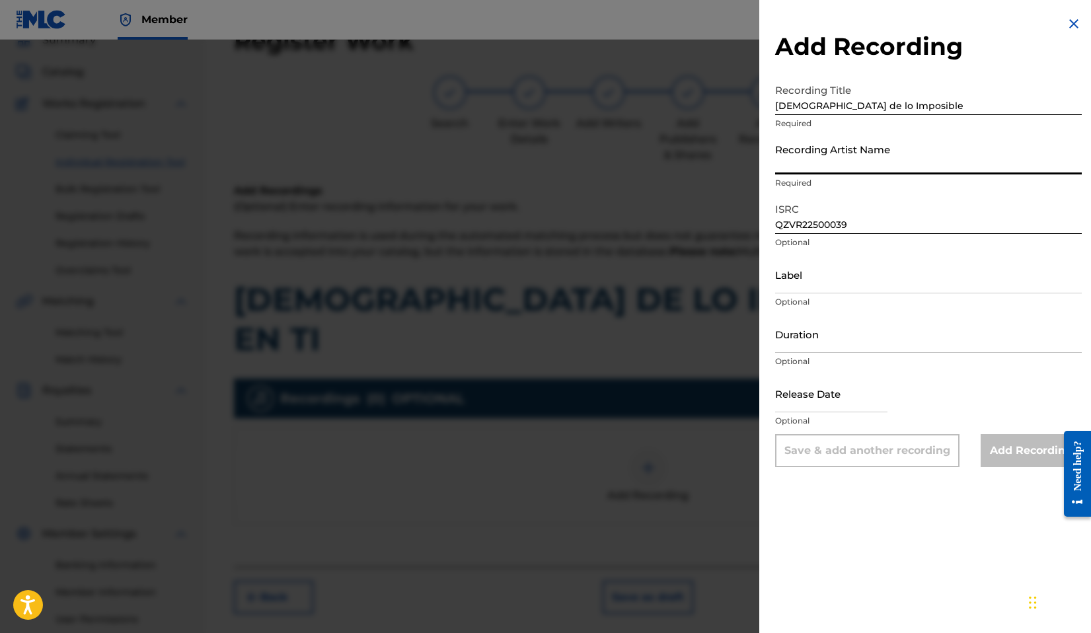
paste input "Evan Craft, CRYS"
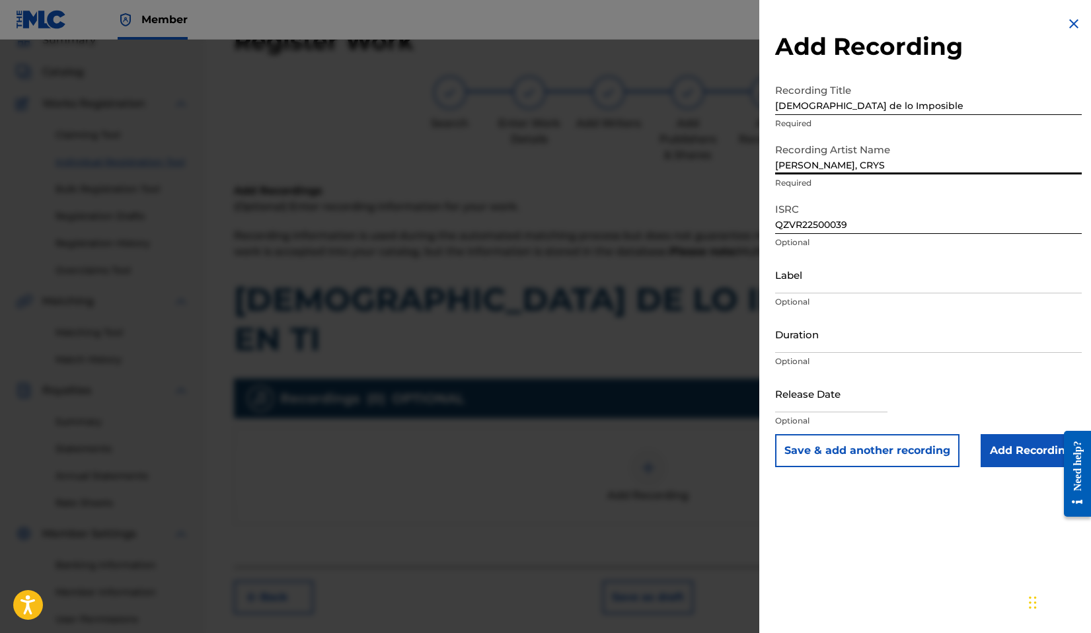
type input "Evan Craft, CRYS"
click at [1014, 442] on input "Add Recording" at bounding box center [1031, 450] width 101 height 33
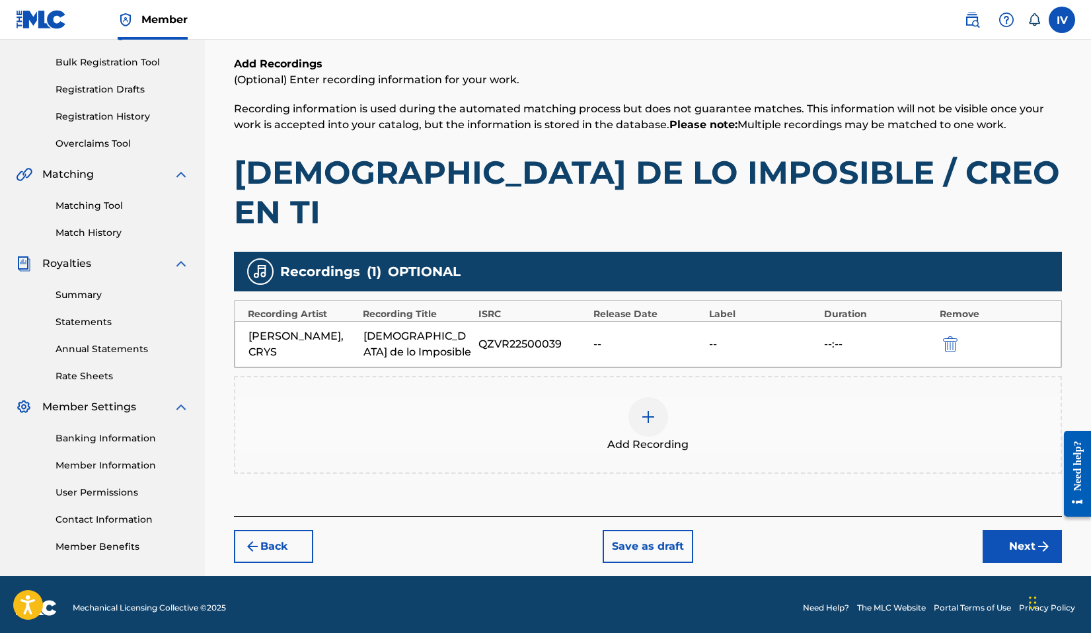
click at [1026, 530] on button "Next" at bounding box center [1022, 546] width 79 height 33
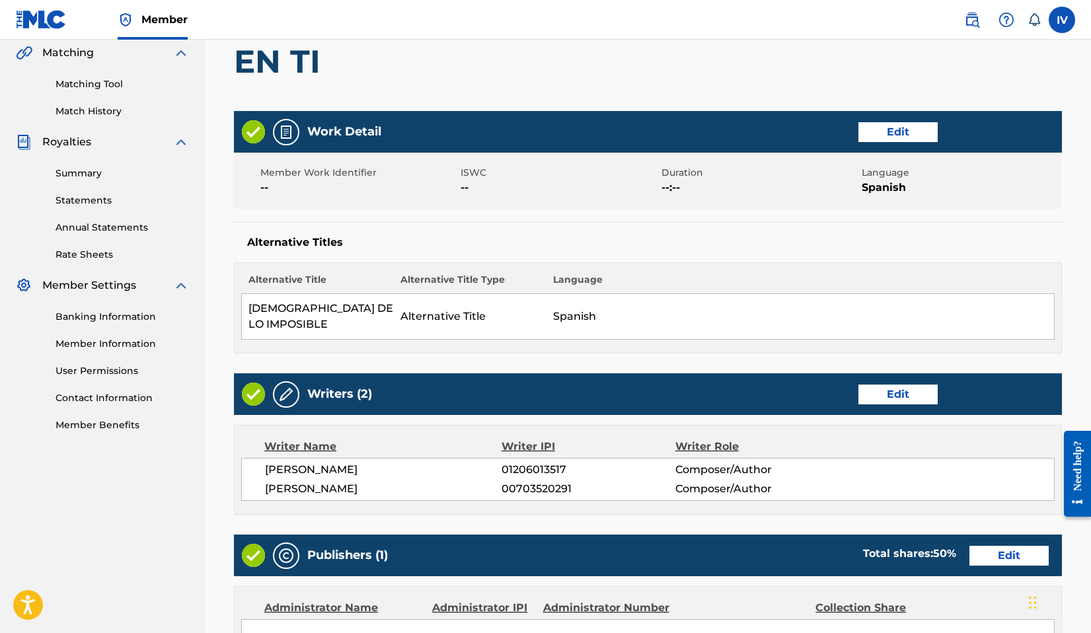
scroll to position [638, 0]
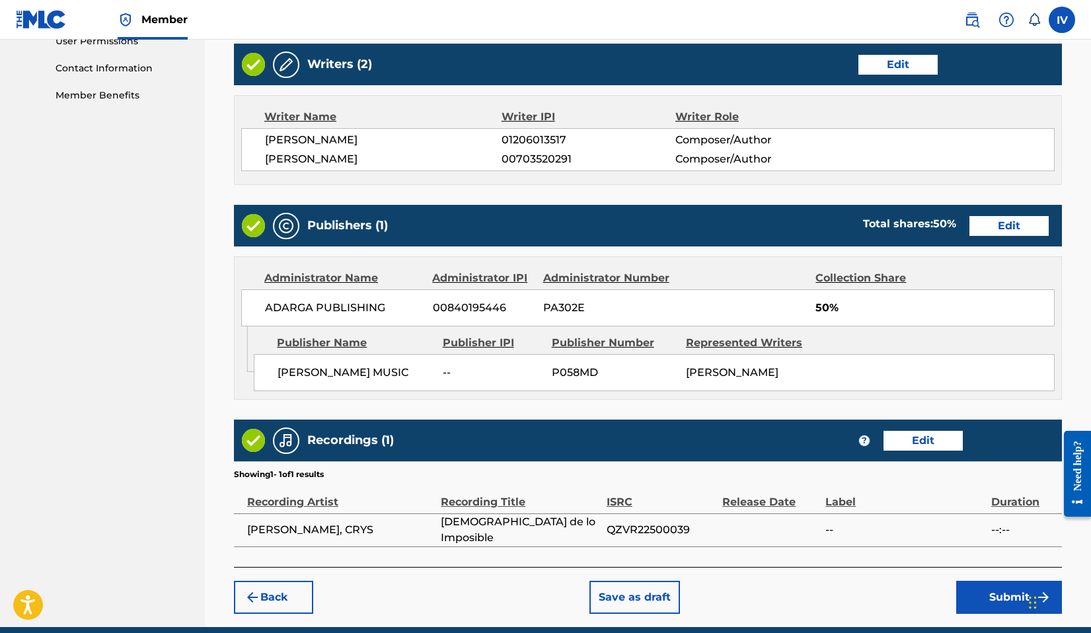
click at [1006, 581] on button "Submit" at bounding box center [1010, 597] width 106 height 33
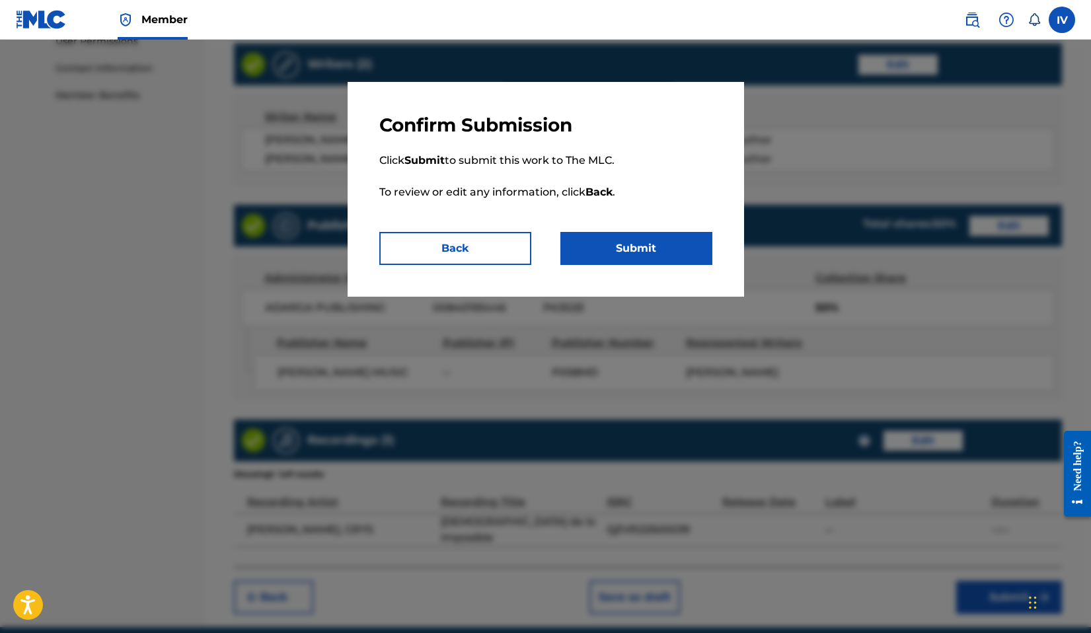
click at [688, 250] on button "Submit" at bounding box center [637, 248] width 152 height 33
